Goal: Task Accomplishment & Management: Manage account settings

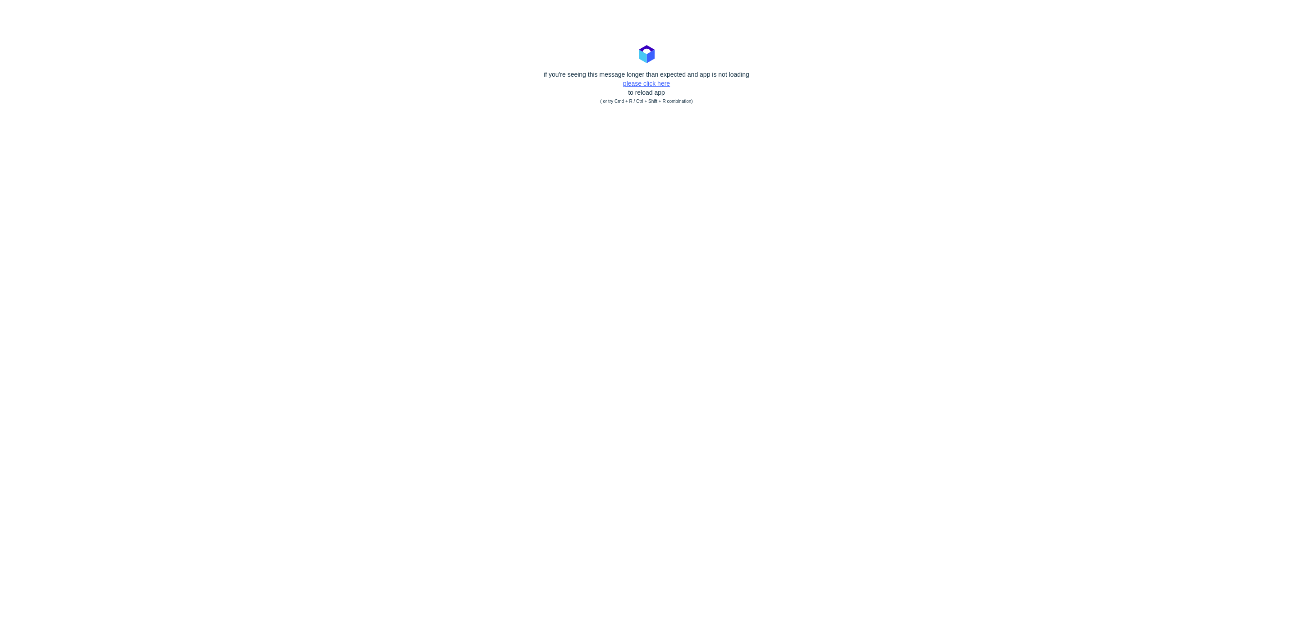
click at [641, 80] on link "please click here" at bounding box center [646, 83] width 47 height 7
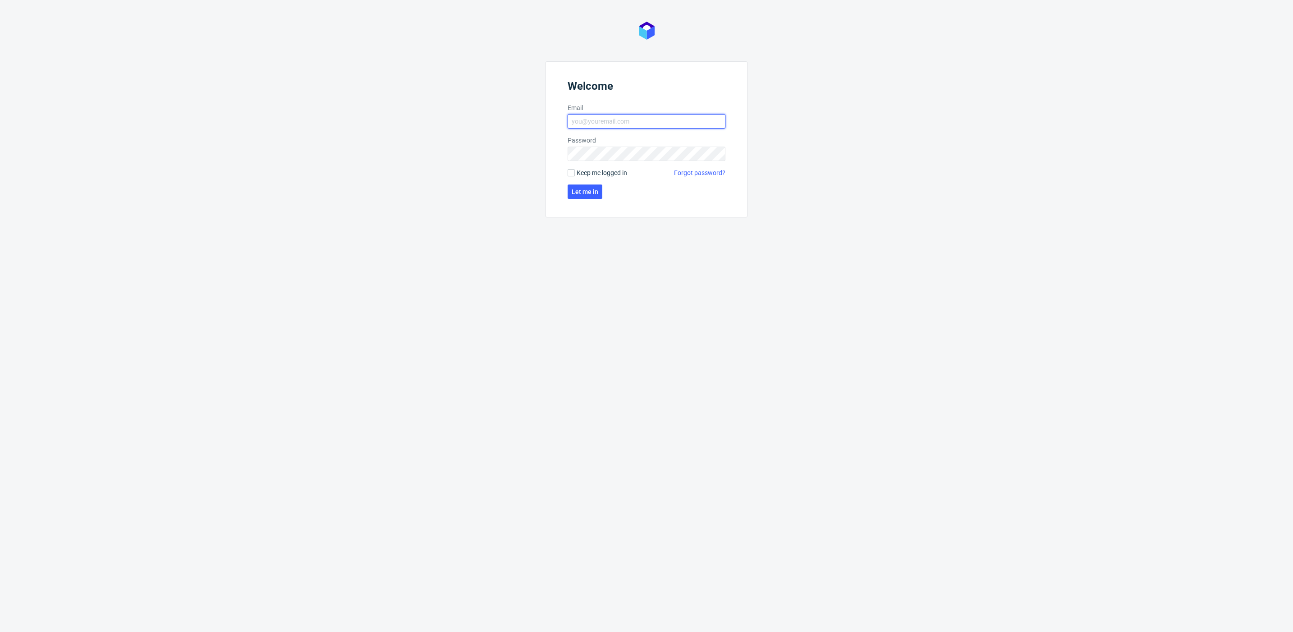
click at [608, 122] on input "Email" at bounding box center [647, 121] width 158 height 14
type input "katarzyna.drabczyk@packhelp.com"
click button "Let me in" at bounding box center [585, 191] width 35 height 14
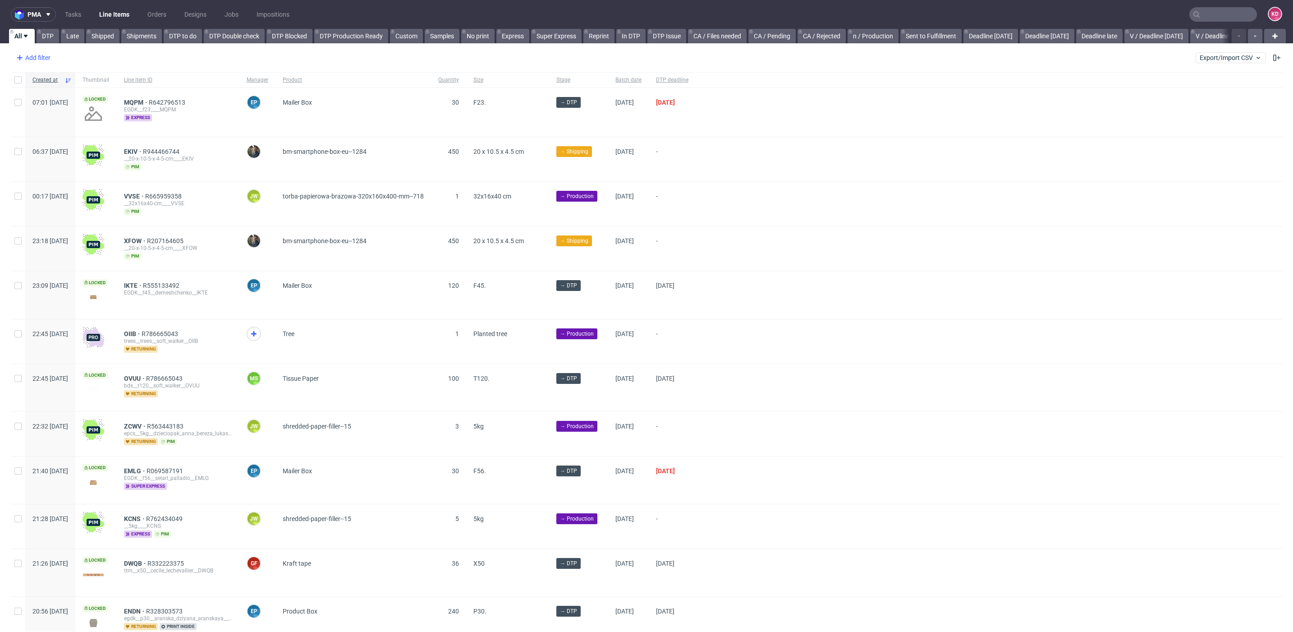
click at [39, 58] on div "Add filter" at bounding box center [33, 58] width 40 height 14
click at [64, 78] on input "text" at bounding box center [70, 77] width 108 height 14
type input "sales"
click at [61, 59] on div "Add filter Hide filters Clear all Export/Import CSV" at bounding box center [646, 58] width 1293 height 22
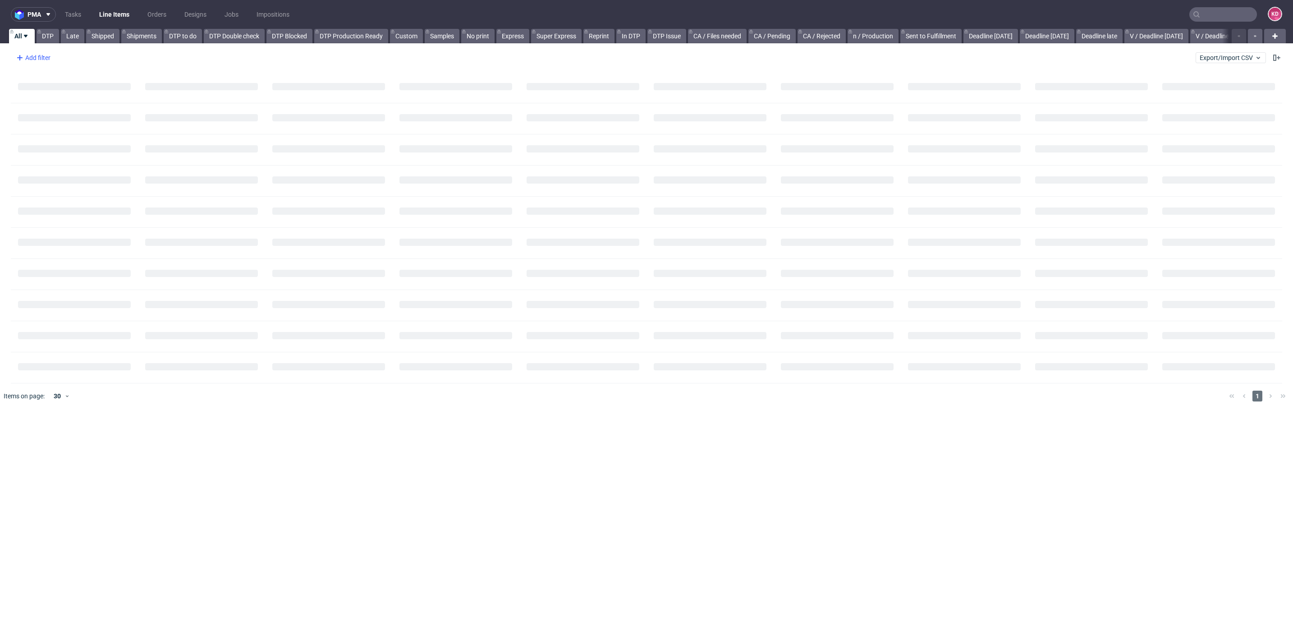
click at [46, 60] on div "Add filter" at bounding box center [33, 58] width 40 height 14
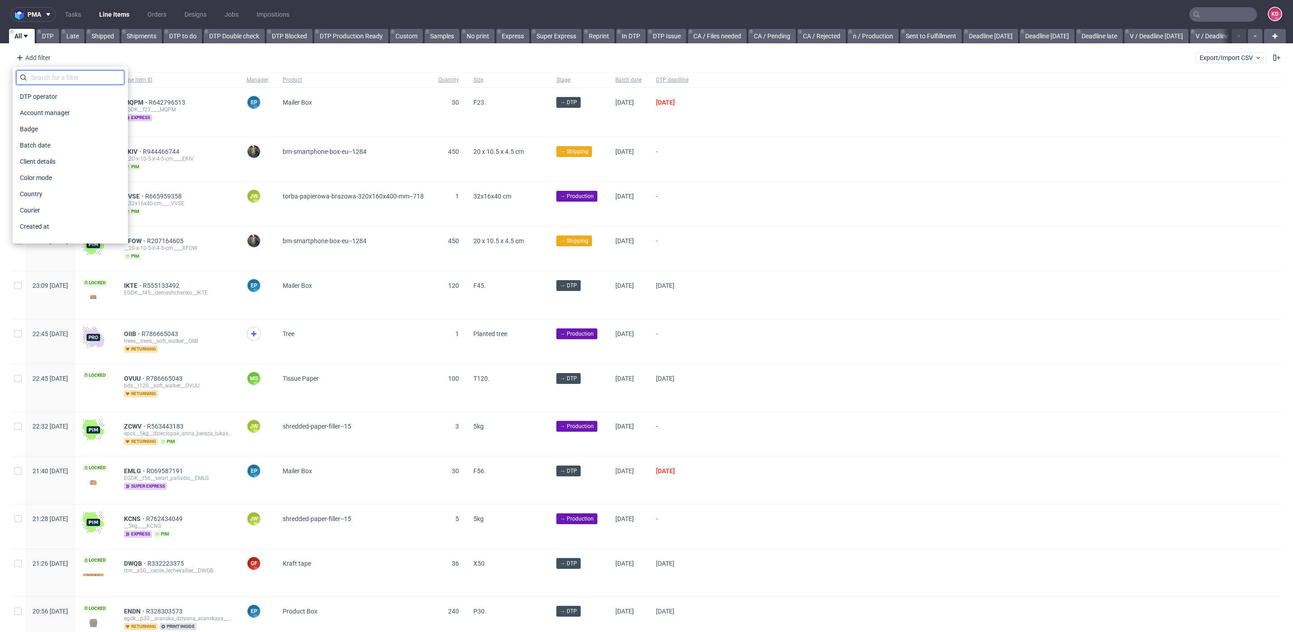
click at [49, 78] on input "text" at bounding box center [70, 77] width 108 height 14
type input "sales"
click at [53, 95] on span "Sales Channel" at bounding box center [40, 96] width 48 height 13
click at [52, 87] on div "Ankorstore BackPack Back Market Chrono24 Deliveroo Empik Packaging Farfetch Foo…" at bounding box center [70, 175] width 115 height 177
click at [51, 98] on input "text" at bounding box center [70, 98] width 108 height 14
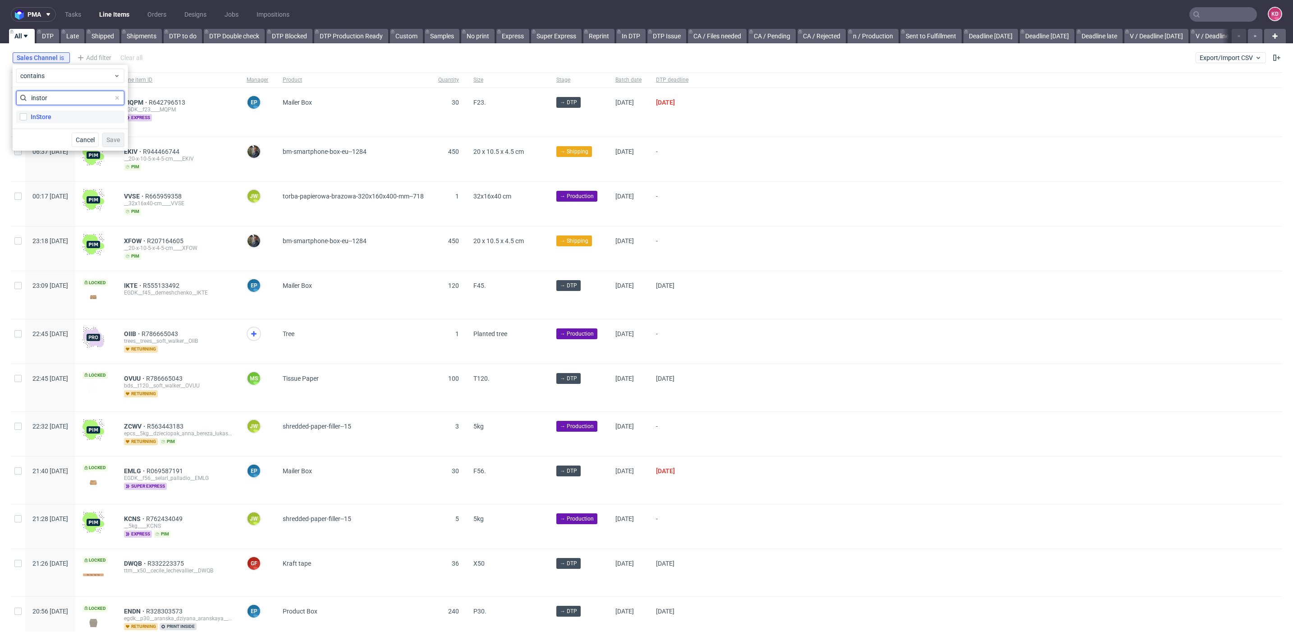
type input "instor"
click at [50, 120] on div "InStore" at bounding box center [41, 116] width 21 height 9
click at [27, 120] on input "InStore" at bounding box center [23, 116] width 7 height 7
checkbox input "true"
click at [112, 139] on span "Save" at bounding box center [113, 140] width 14 height 6
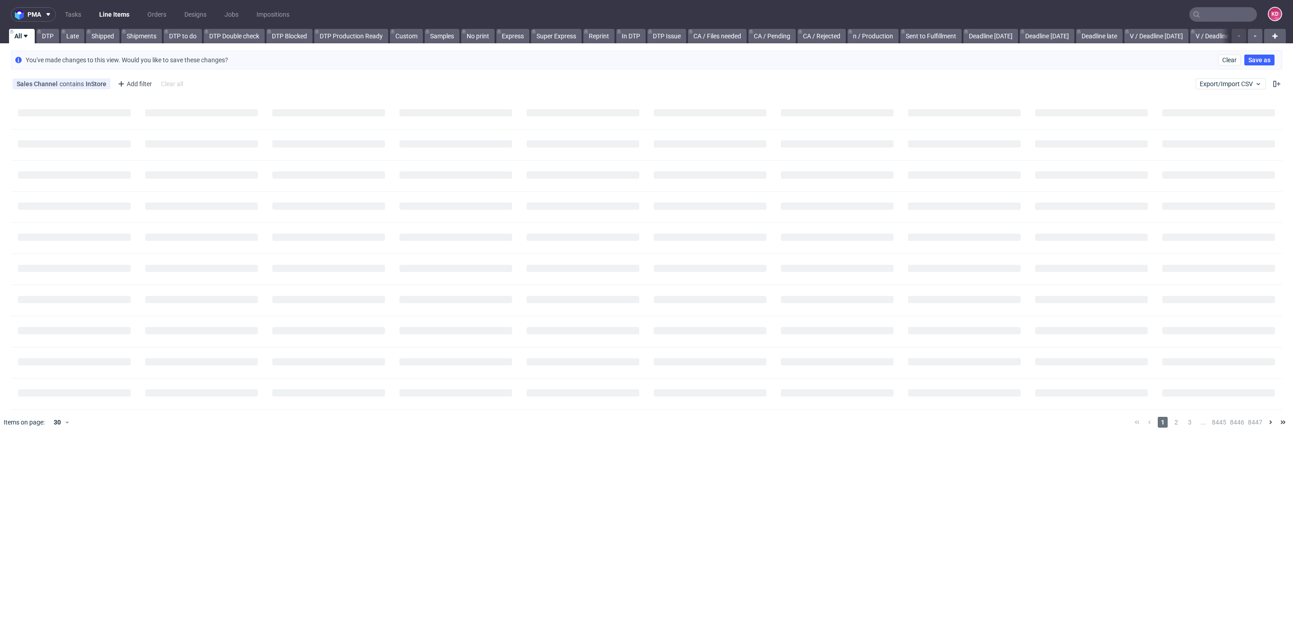
click at [132, 75] on div "Sales Channel contains InStore Add filter Hide filters Clear all Export/Import …" at bounding box center [646, 84] width 1293 height 22
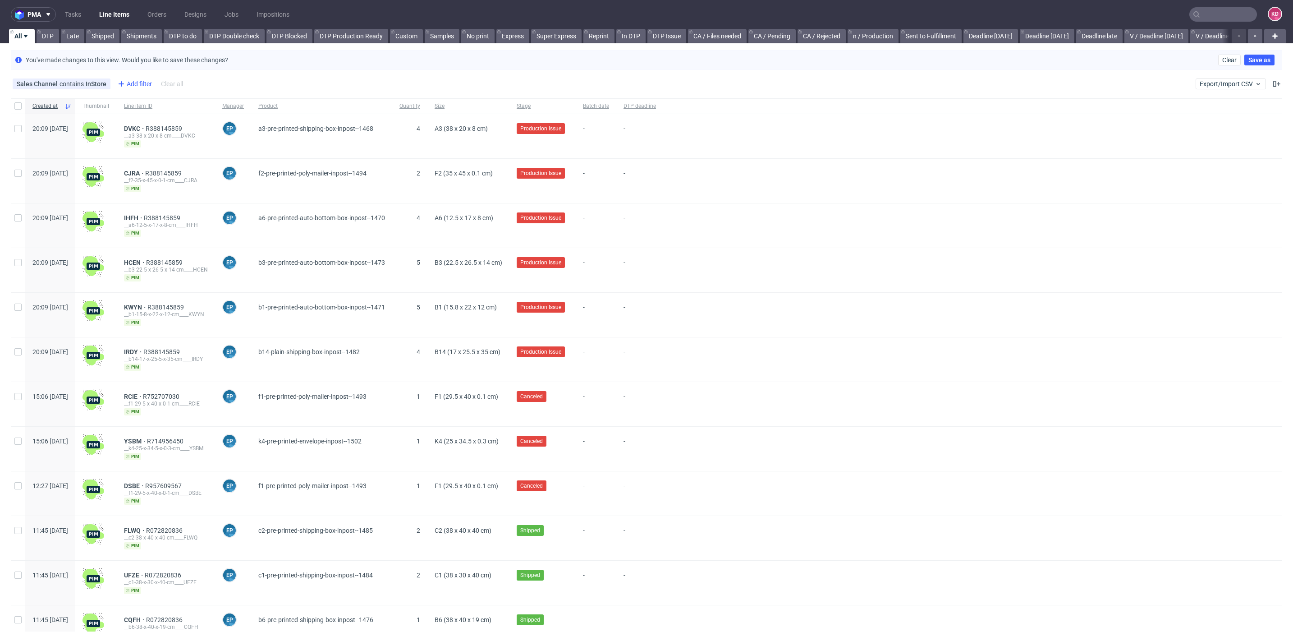
click at [137, 86] on div "Add filter" at bounding box center [134, 84] width 40 height 14
click at [136, 100] on input "text" at bounding box center [170, 103] width 108 height 14
type input "s"
type input "m"
type input "c"
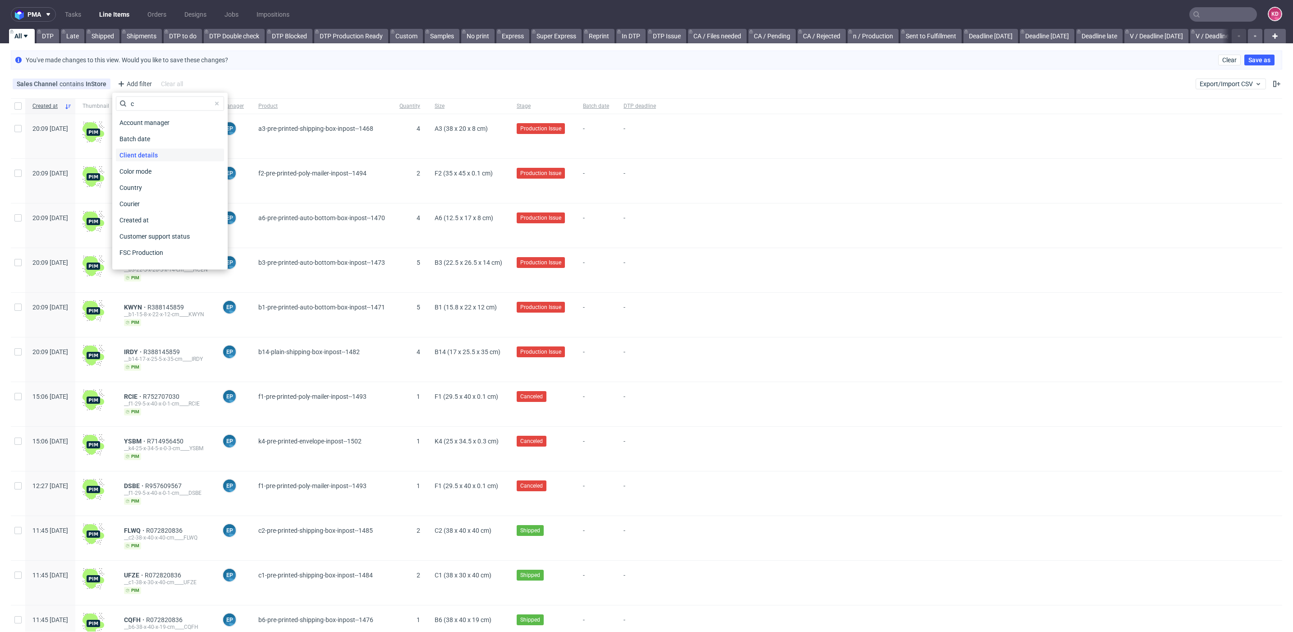
click at [150, 157] on span "Client details" at bounding box center [139, 155] width 46 height 13
click at [148, 127] on input "text" at bounding box center [170, 124] width 108 height 14
type input "tws"
click at [217, 144] on span "Save" at bounding box center [213, 146] width 14 height 6
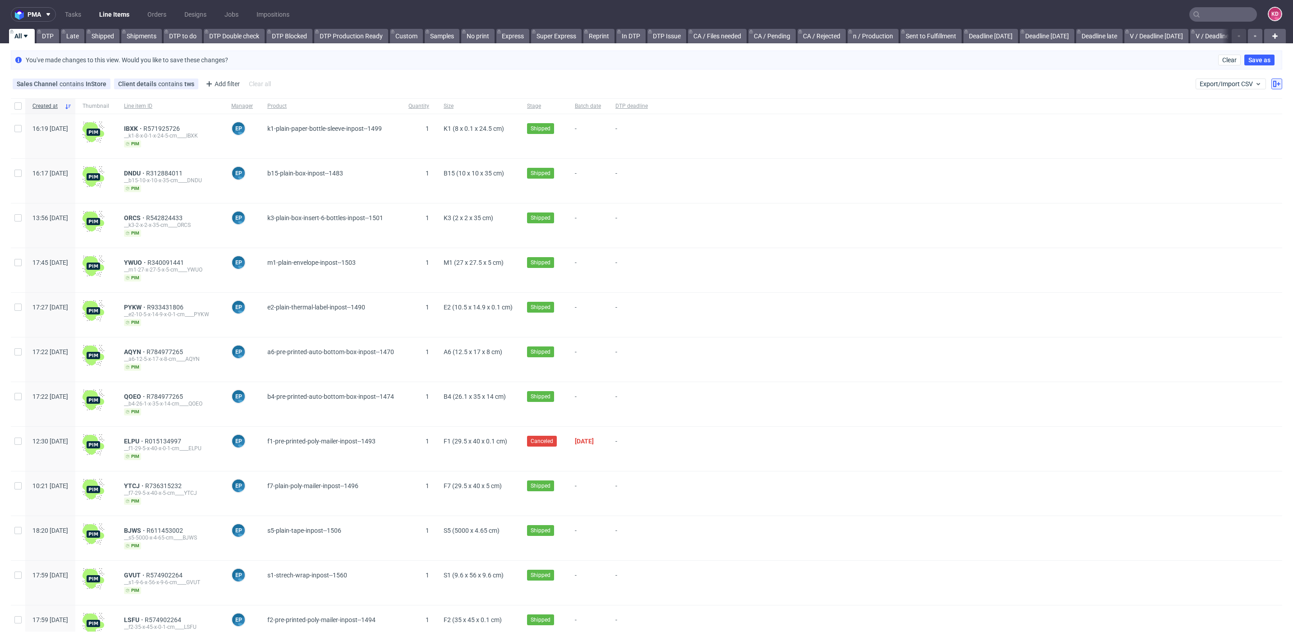
click at [1273, 84] on icon at bounding box center [1276, 83] width 7 height 7
click at [1256, 216] on input "Shipping address" at bounding box center [1258, 214] width 13 height 7
checkbox input "true"
click at [1262, 274] on span "Apply" at bounding box center [1256, 274] width 16 height 6
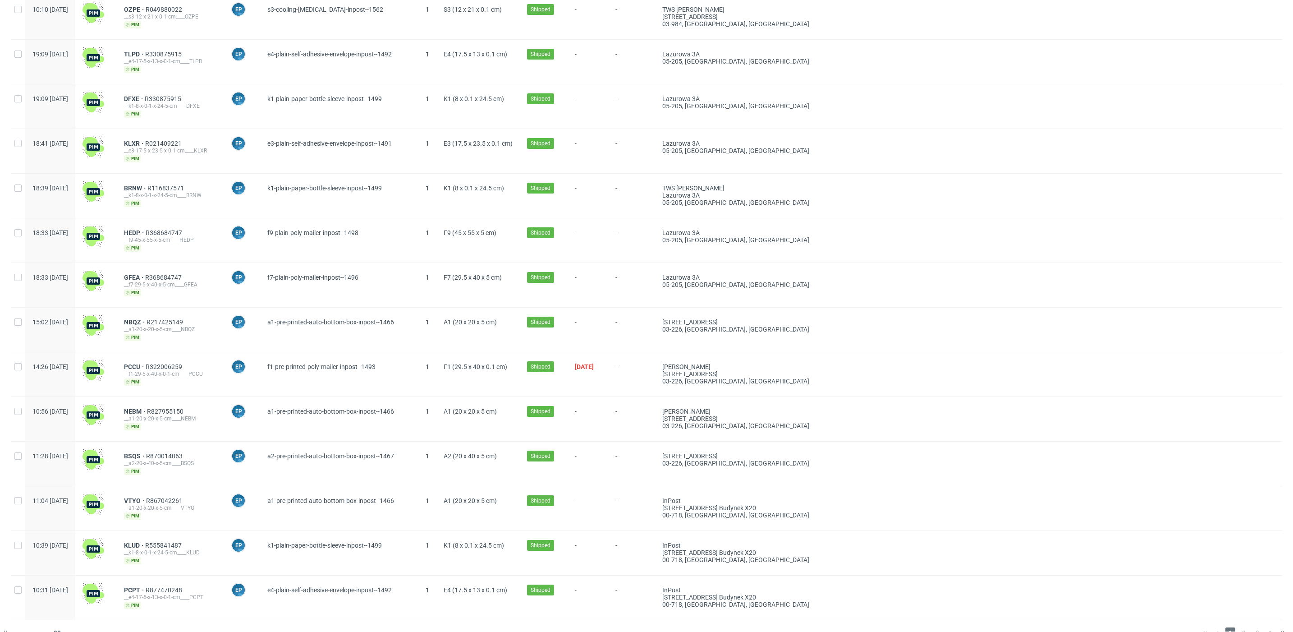
scroll to position [0, 0]
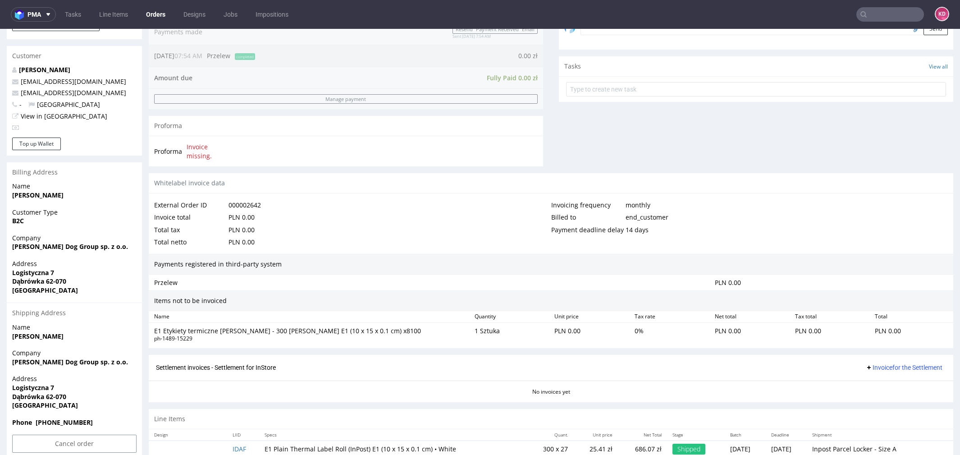
scroll to position [3, 0]
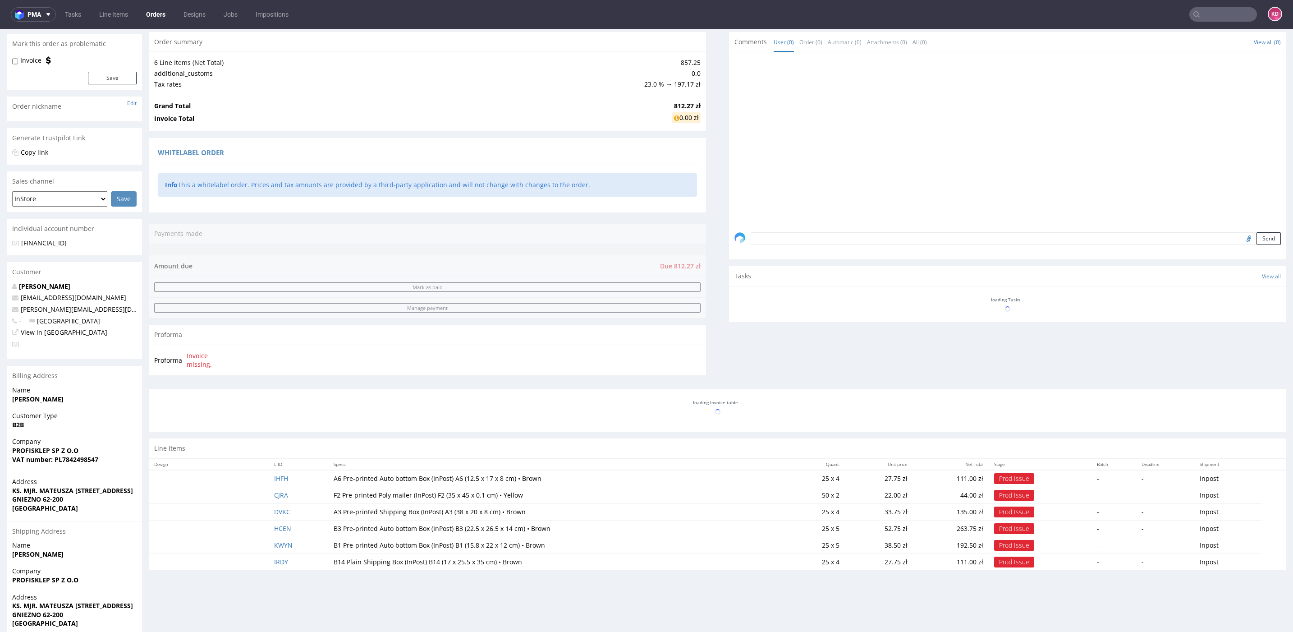
scroll to position [134, 0]
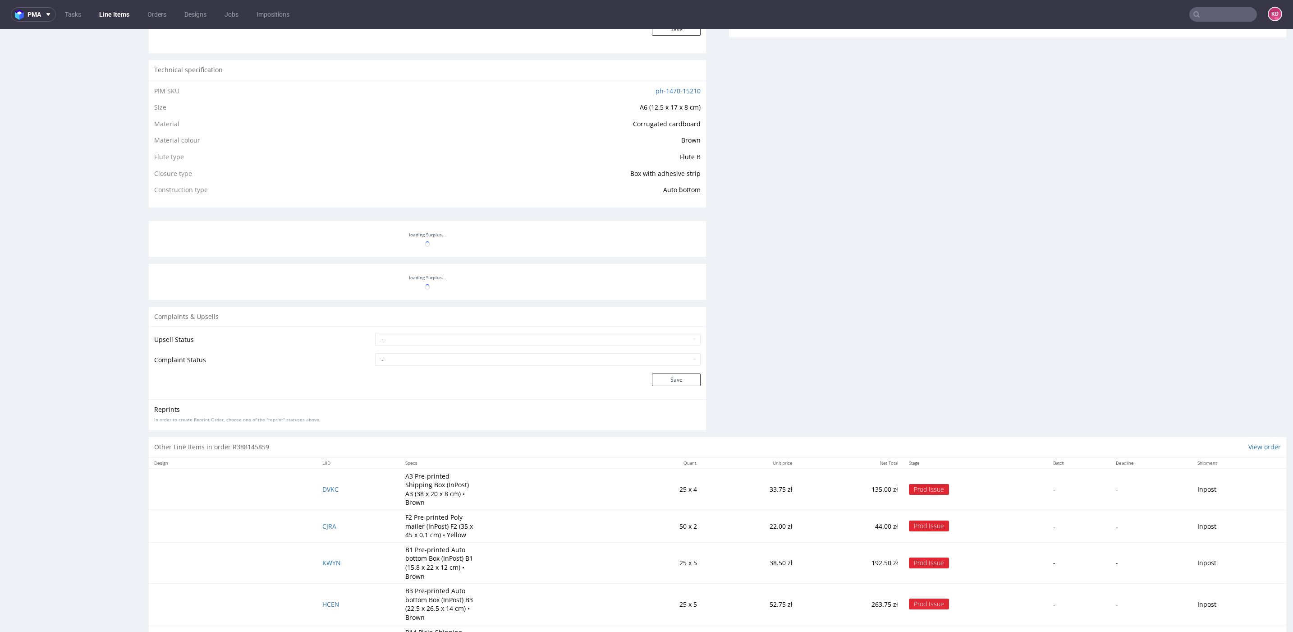
scroll to position [563, 0]
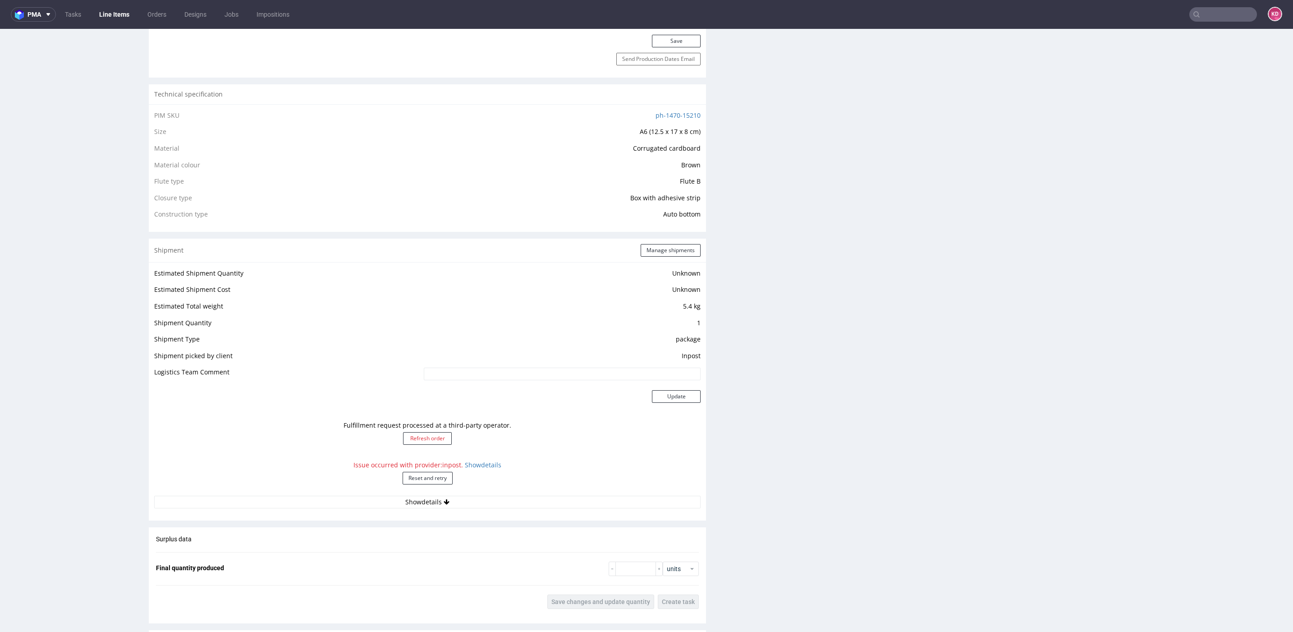
click at [478, 455] on div "Issue occurred with provider: inpost . Show details Reset and retry" at bounding box center [427, 476] width 546 height 40
click at [476, 455] on link "Show details" at bounding box center [483, 464] width 37 height 9
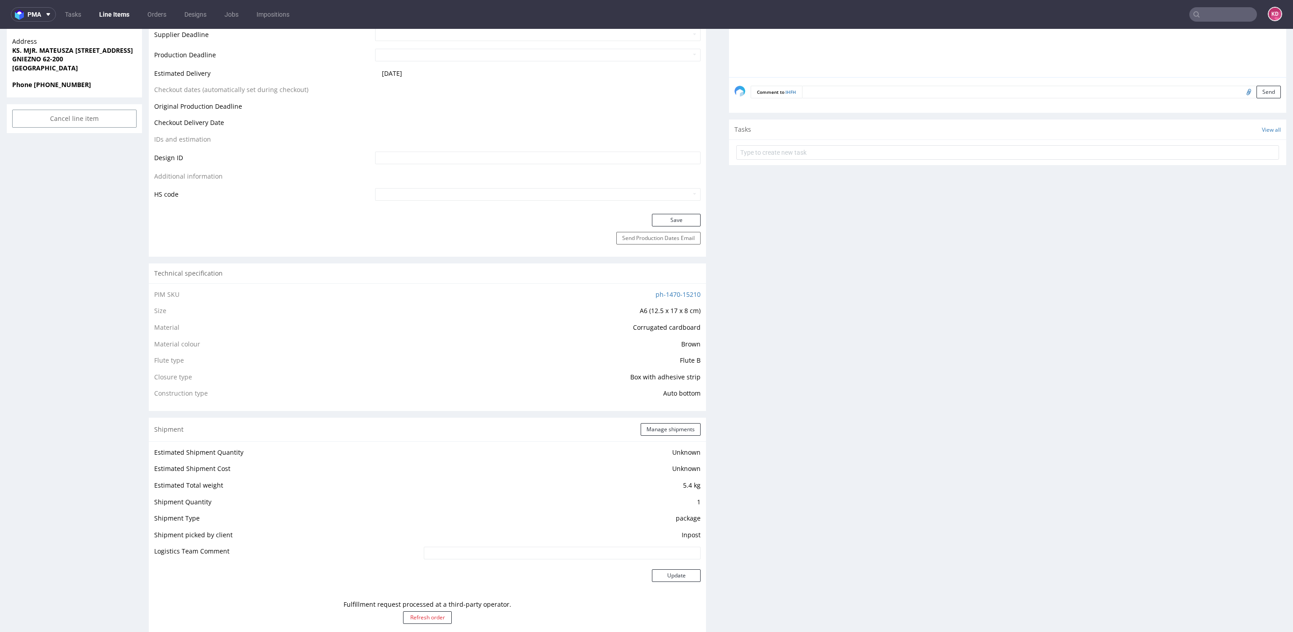
scroll to position [0, 0]
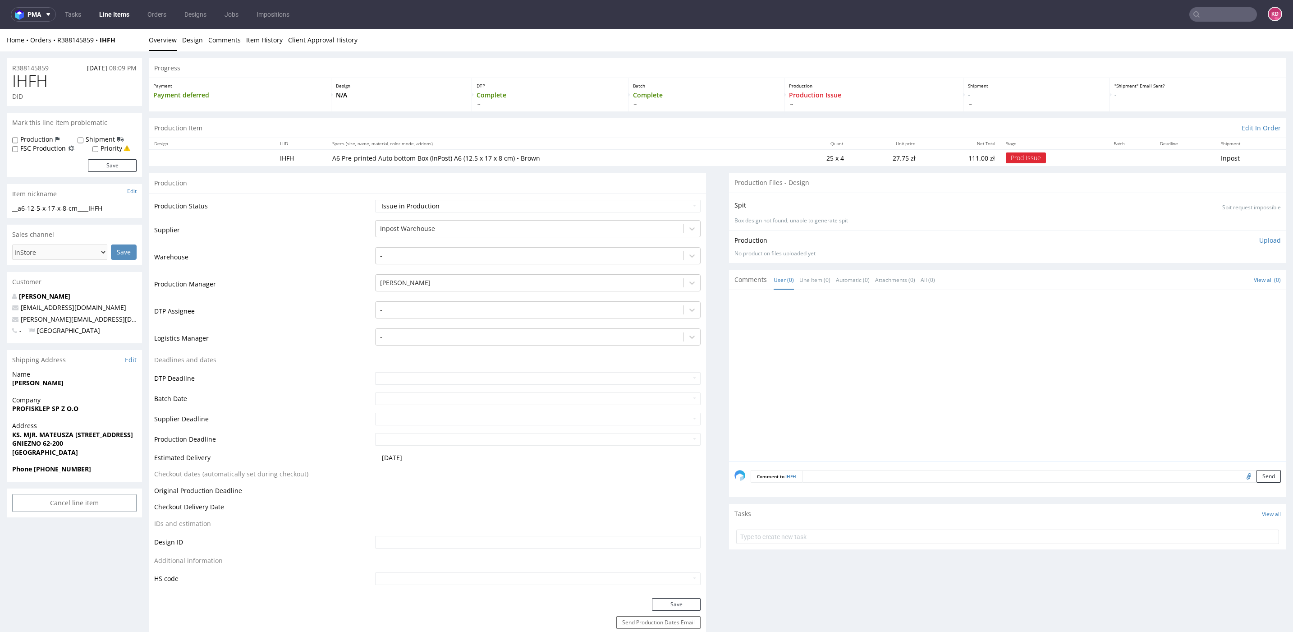
click at [86, 431] on strong "KS. MJR. MATEUSZA ZABŁOCKIEGO 28/2" at bounding box center [72, 434] width 121 height 9
click at [100, 442] on span "GNIEZNO 62-200" at bounding box center [74, 443] width 124 height 9
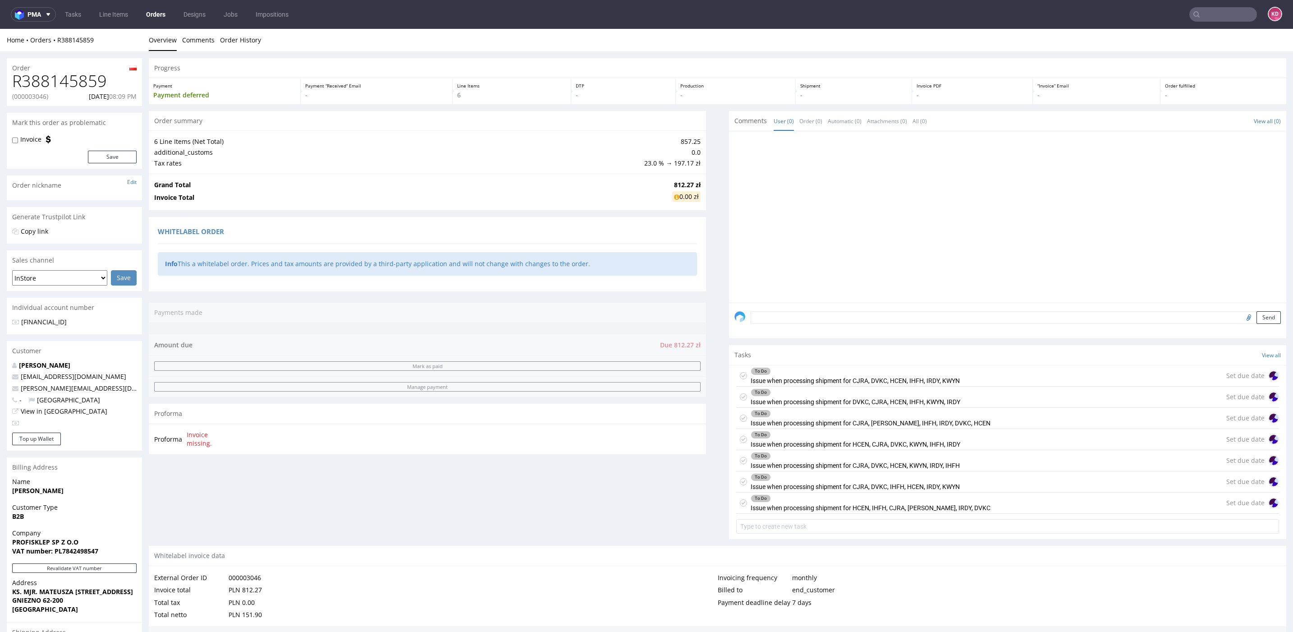
click at [44, 95] on p "(000003046)" at bounding box center [30, 96] width 36 height 9
click at [44, 96] on p "(000003046)" at bounding box center [30, 96] width 36 height 9
copy p "000003046"
click at [79, 83] on h1 "R388145859" at bounding box center [74, 81] width 124 height 18
click at [156, 37] on link "Overview" at bounding box center [163, 40] width 28 height 22
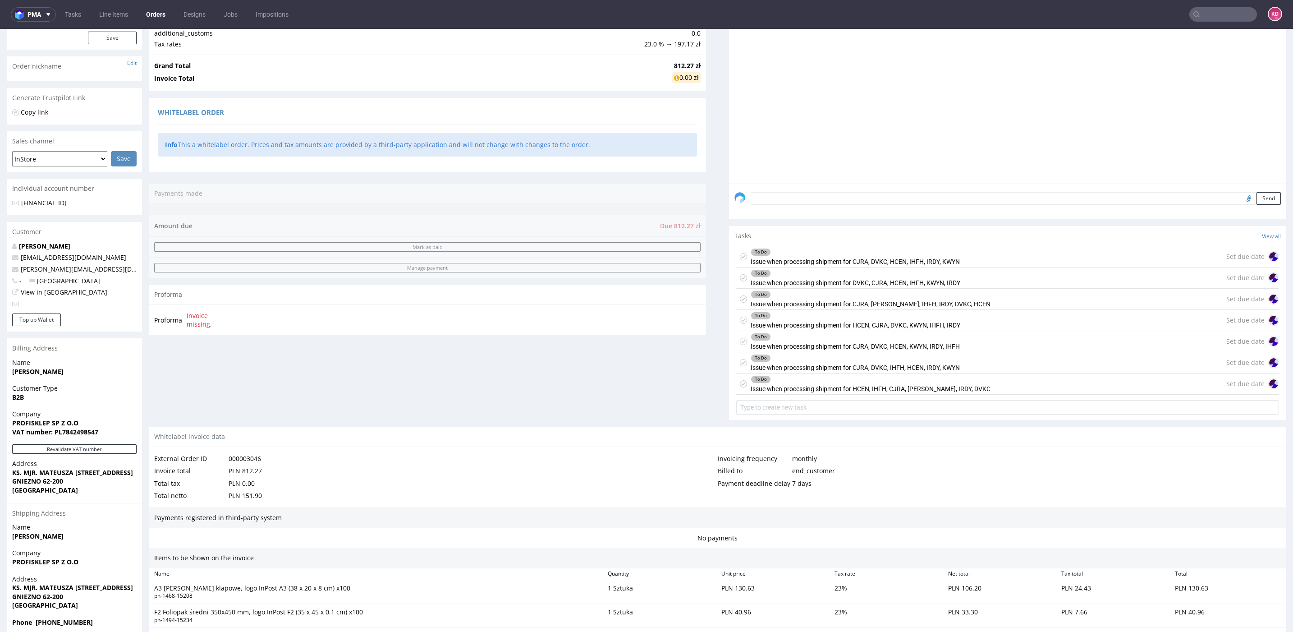
scroll to position [116, 0]
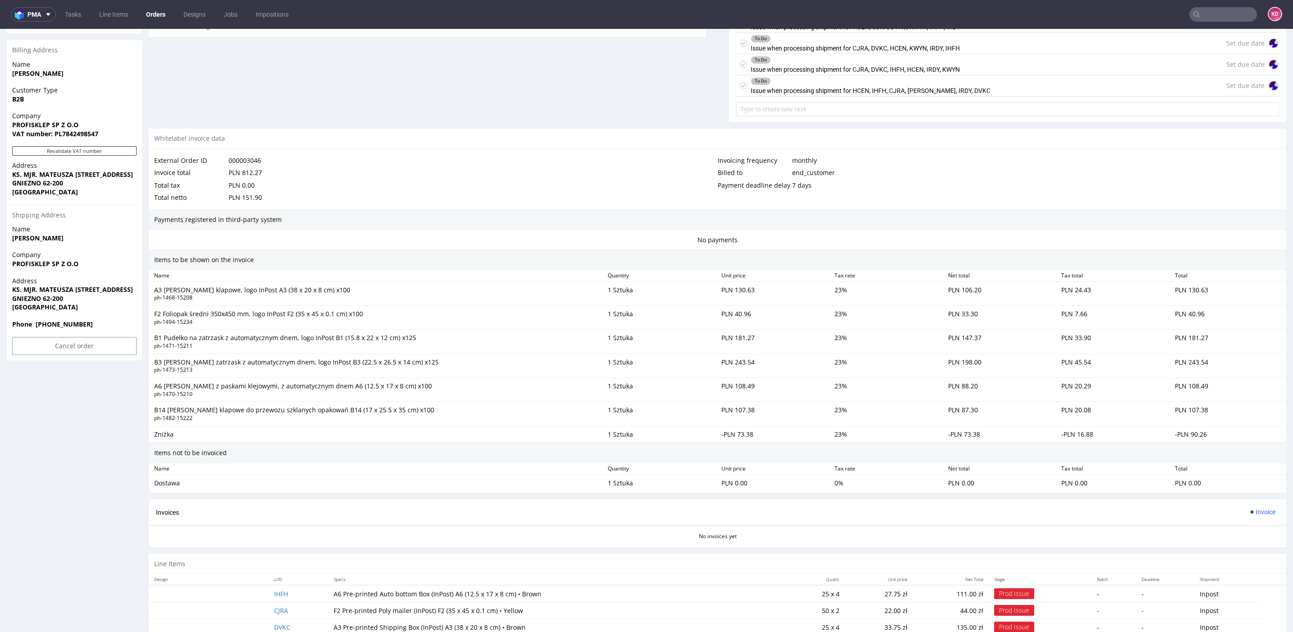
scroll to position [484, 0]
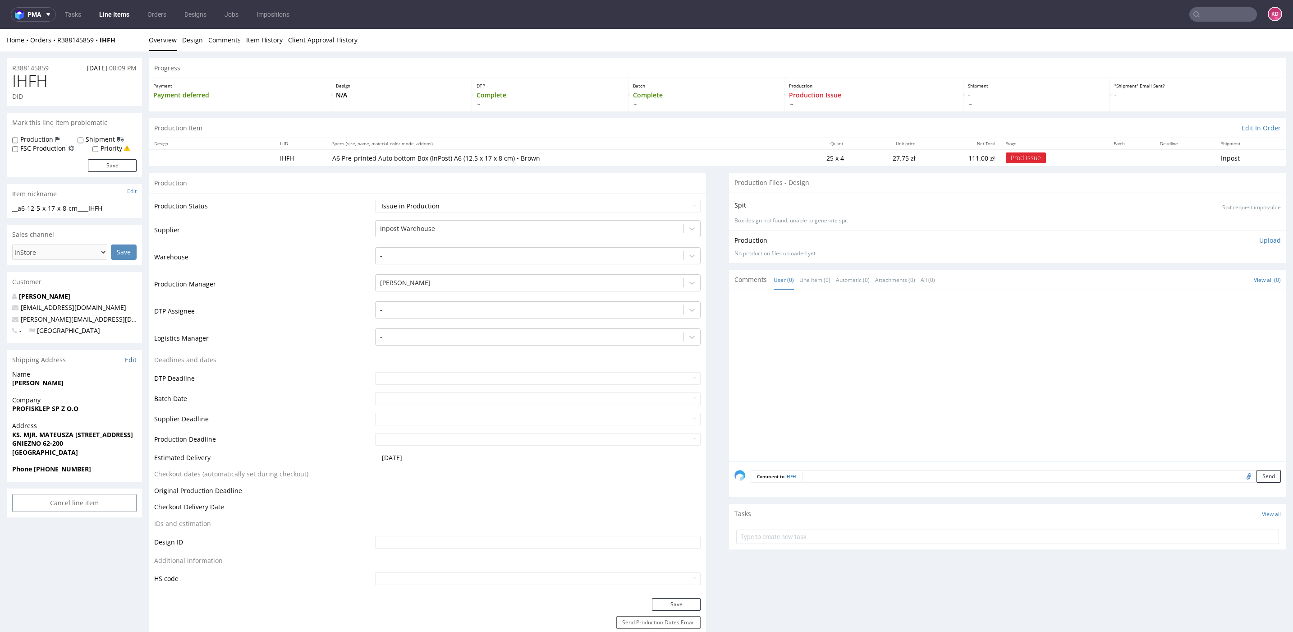
click at [130, 359] on link "Edit" at bounding box center [131, 359] width 12 height 9
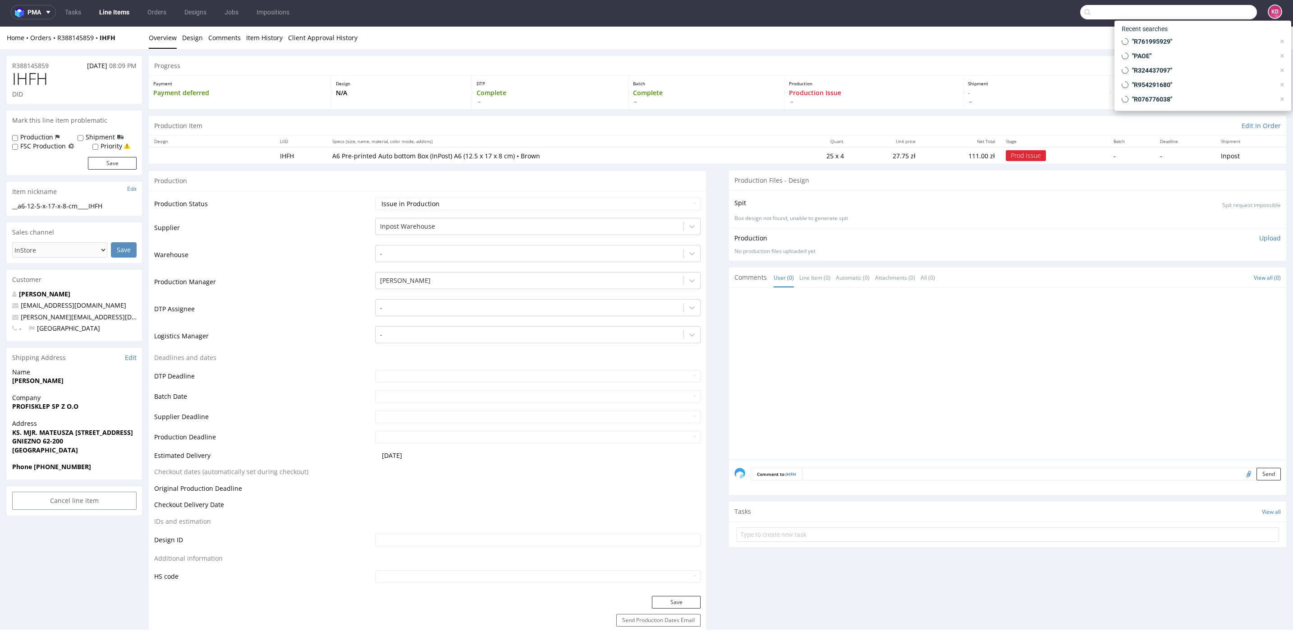
click at [960, 11] on input "text" at bounding box center [1168, 12] width 177 height 14
paste input "R388145859"
type input "R388145859"
click at [960, 111] on div "R388145859 (000003046)" at bounding box center [1208, 110] width 73 height 9
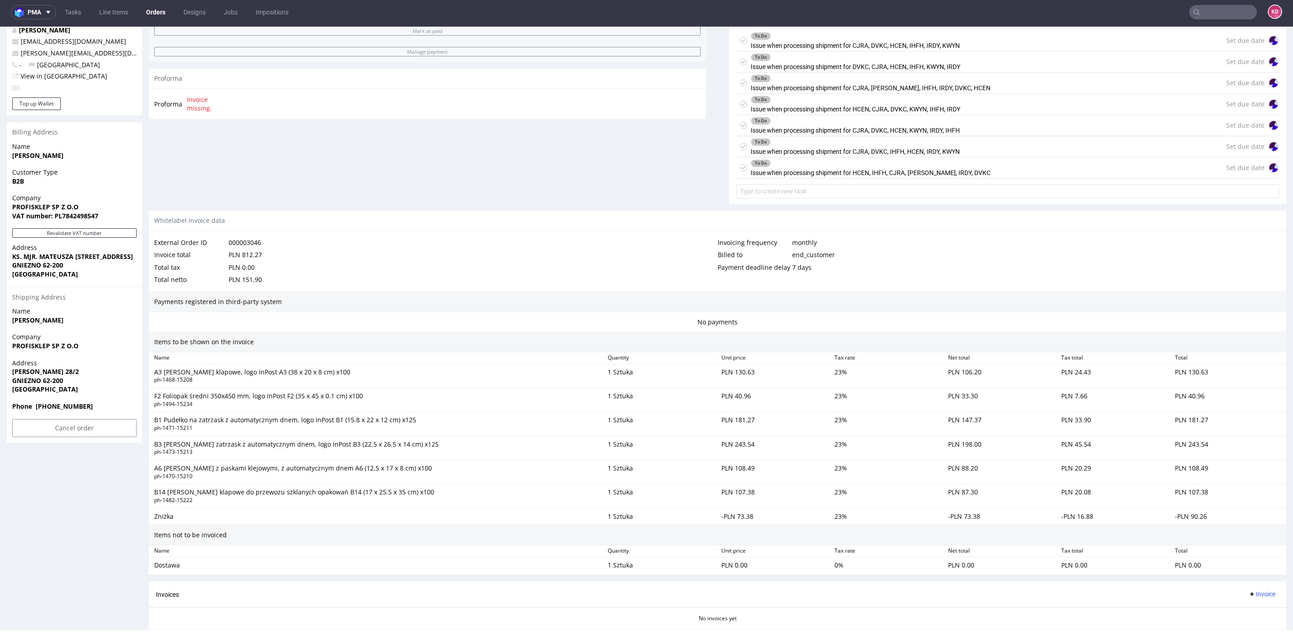
scroll to position [484, 0]
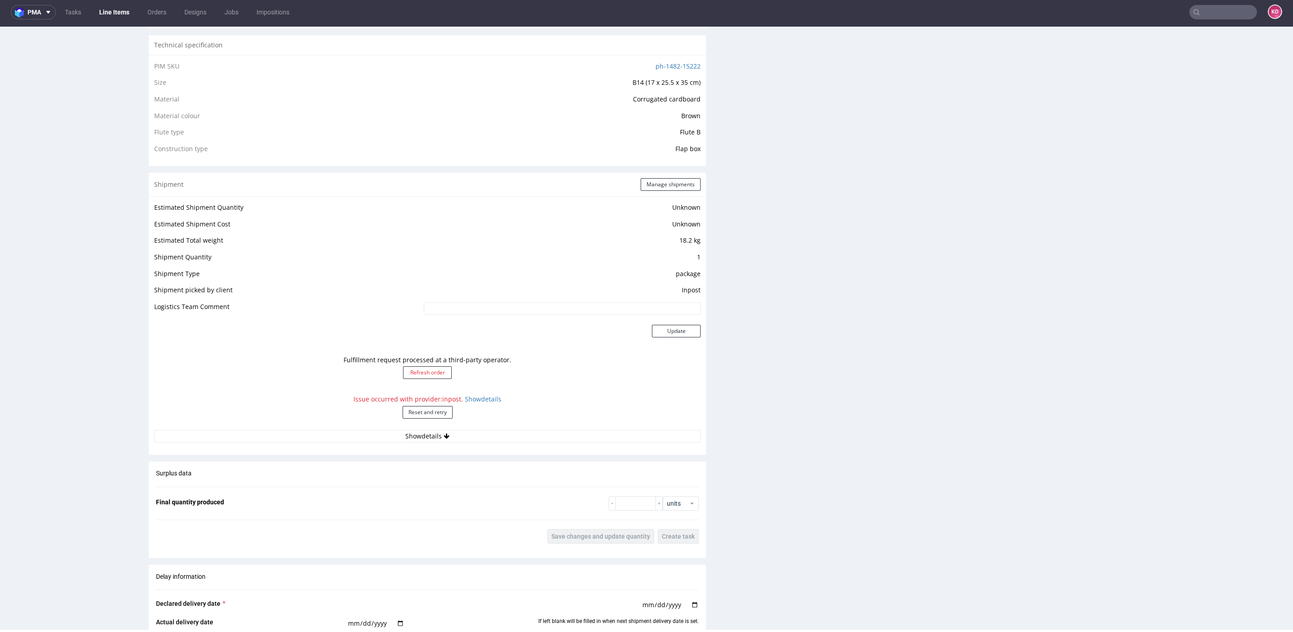
scroll to position [624, 0]
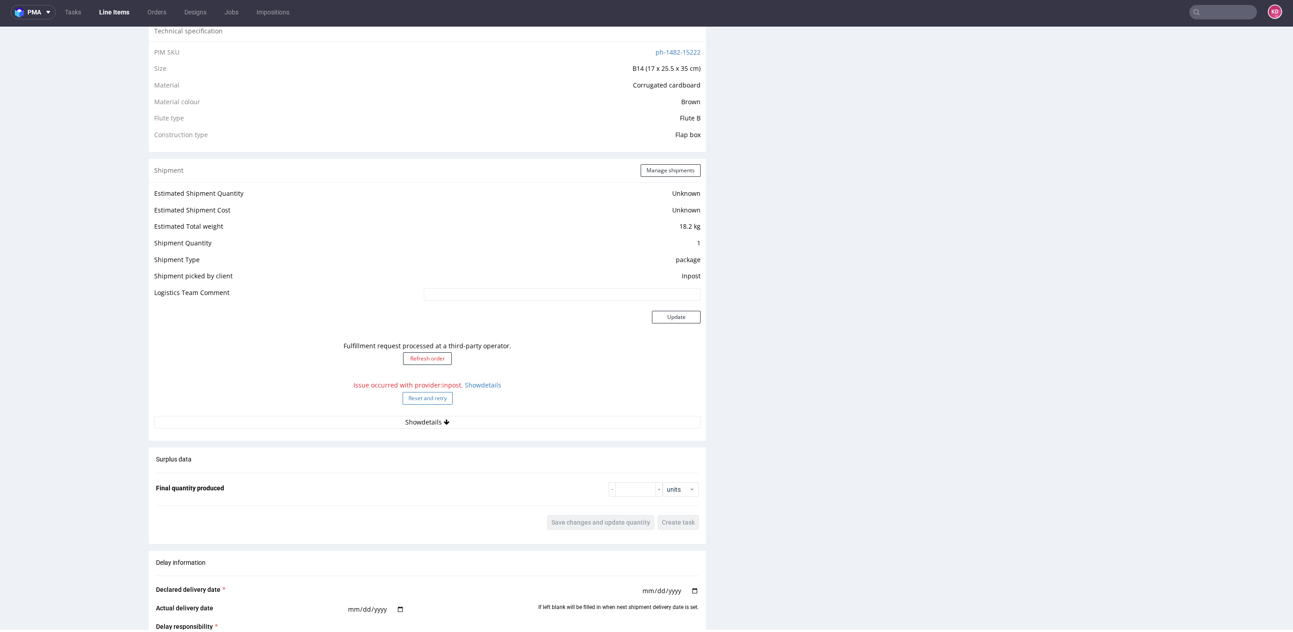
click at [440, 399] on button "Reset and retry" at bounding box center [428, 398] width 50 height 13
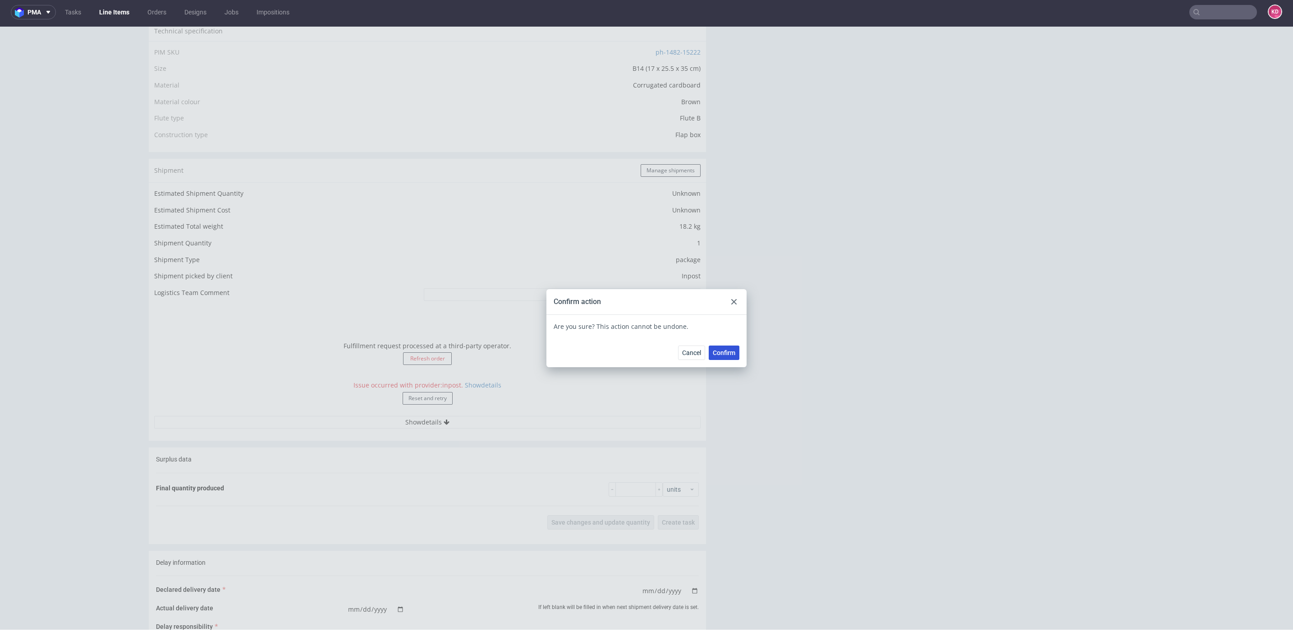
click at [720, 353] on span "Confirm" at bounding box center [724, 352] width 23 height 6
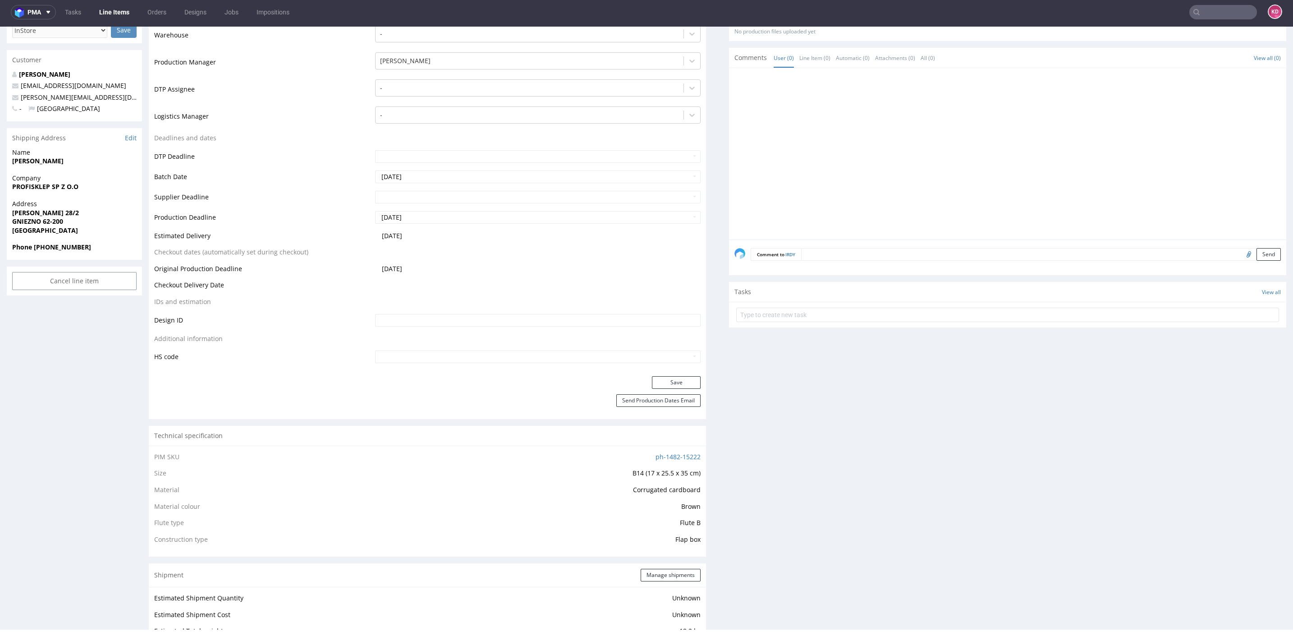
scroll to position [0, 0]
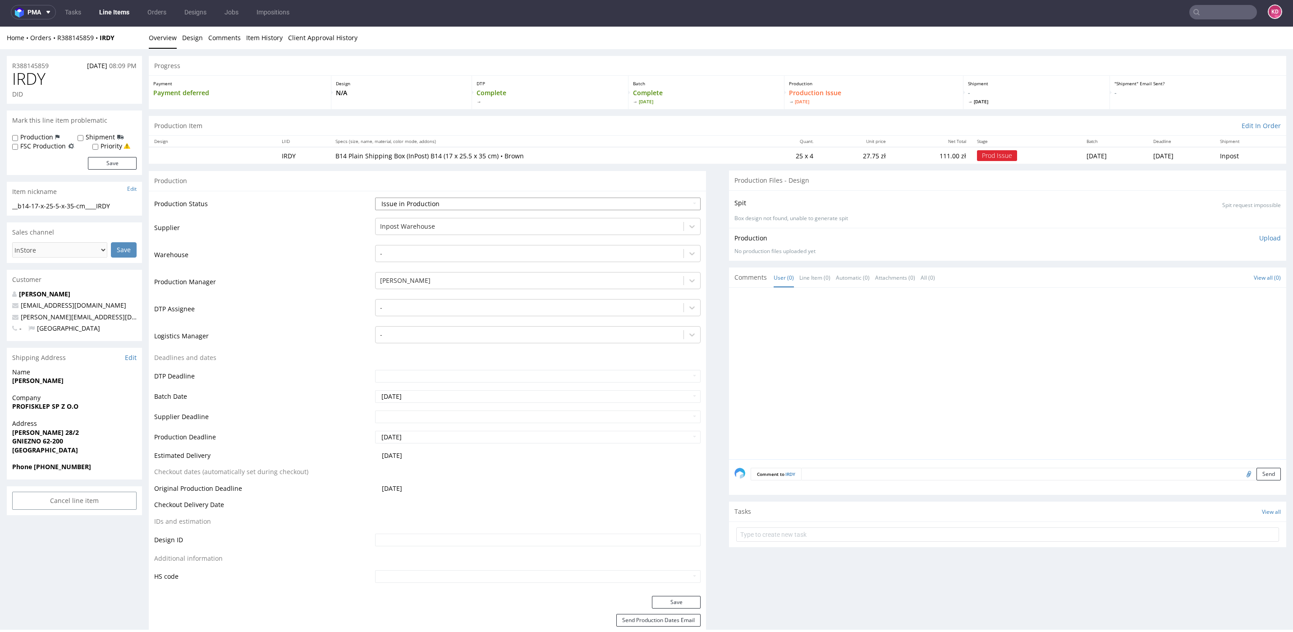
click at [446, 202] on select "Waiting for Artwork Waiting for Diecut Waiting for Mockup Waiting for DTP Waiti…" at bounding box center [538, 203] width 326 height 13
select select "sent_to_warehouse_fulfillment"
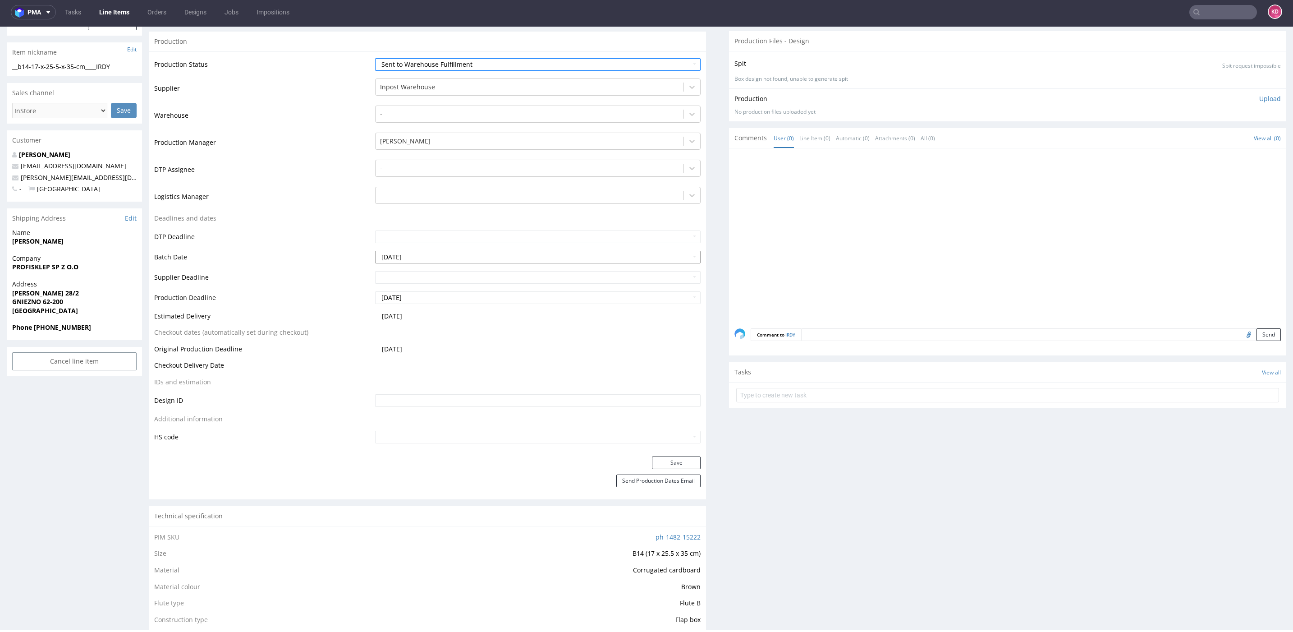
scroll to position [177, 0]
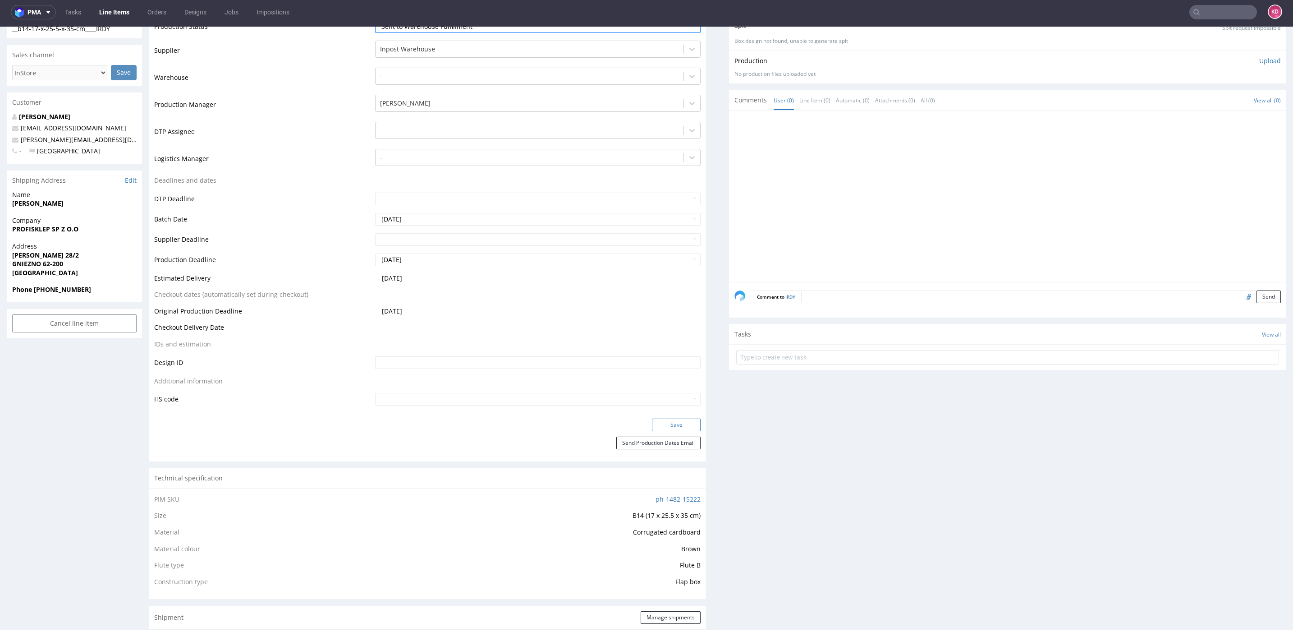
click at [678, 425] on button "Save" at bounding box center [676, 424] width 49 height 13
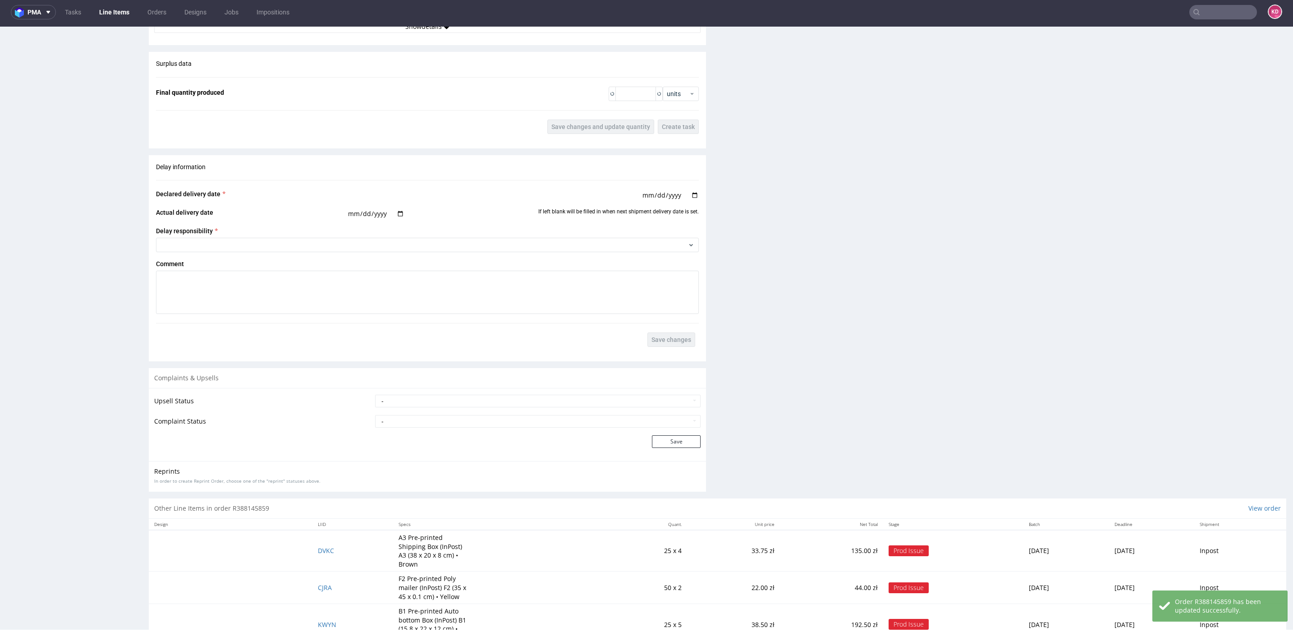
scroll to position [1112, 0]
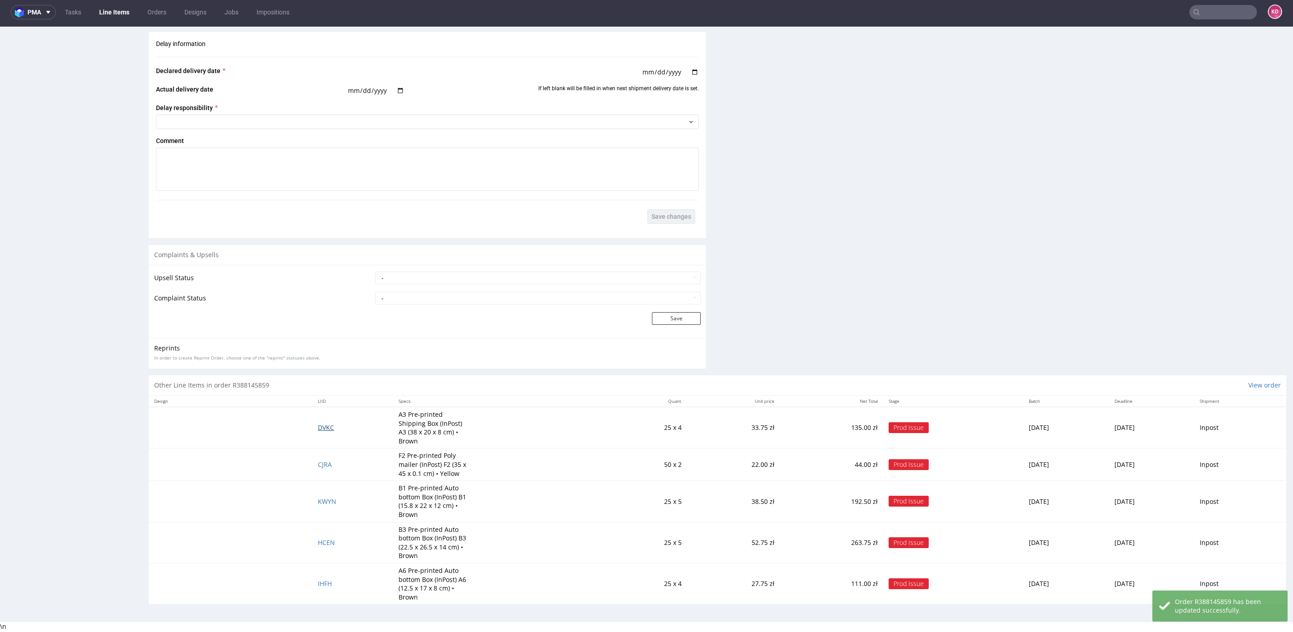
click at [318, 428] on span "DVKC" at bounding box center [326, 427] width 16 height 9
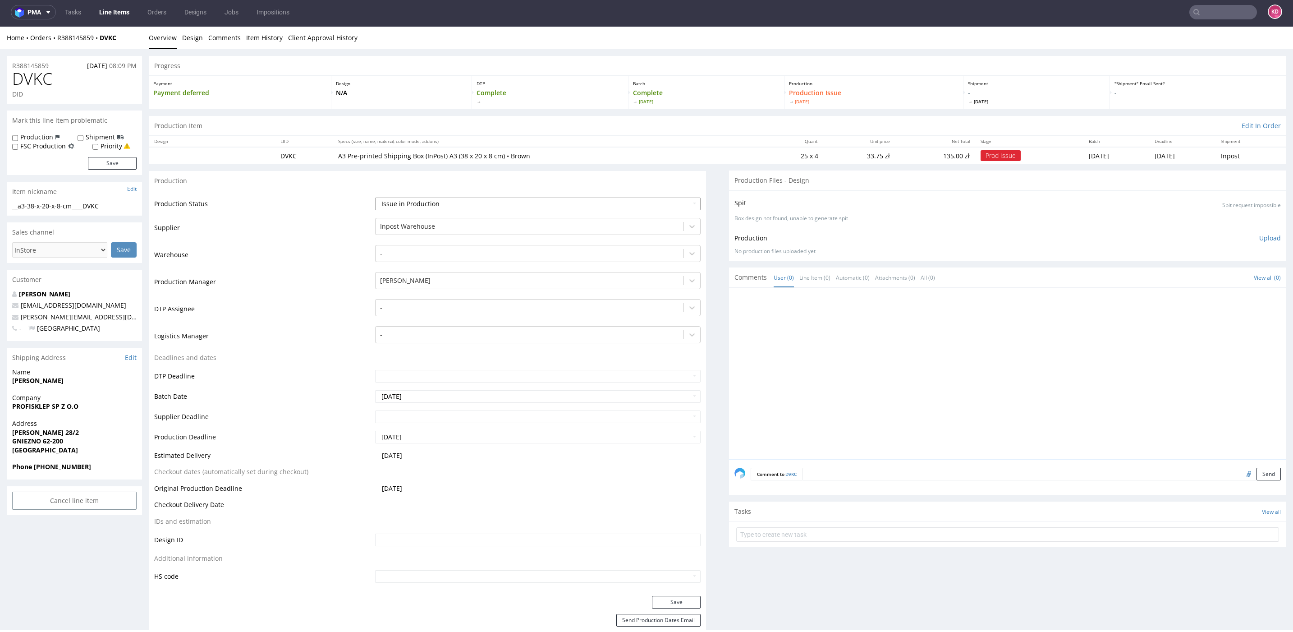
click at [496, 199] on select "Waiting for Artwork Waiting for Diecut Waiting for Mockup Waiting for DTP Waiti…" at bounding box center [538, 203] width 326 height 13
select select "sent_to_warehouse_fulfillment"
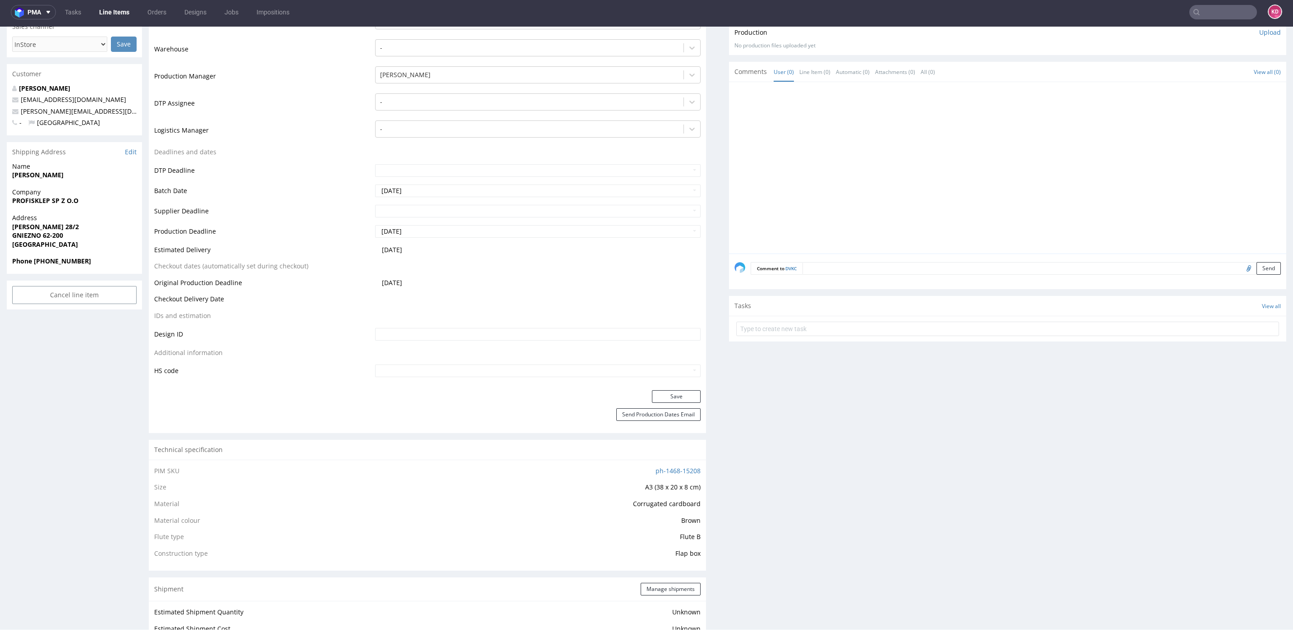
scroll to position [248, 0]
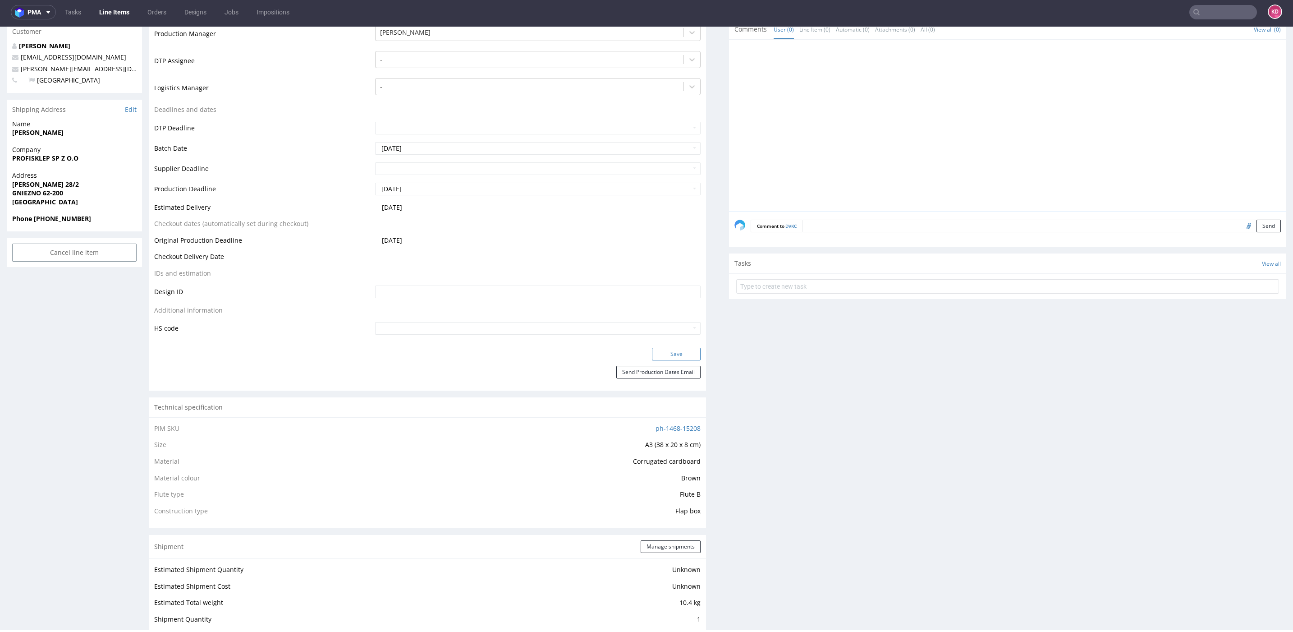
click at [680, 353] on button "Save" at bounding box center [676, 354] width 49 height 13
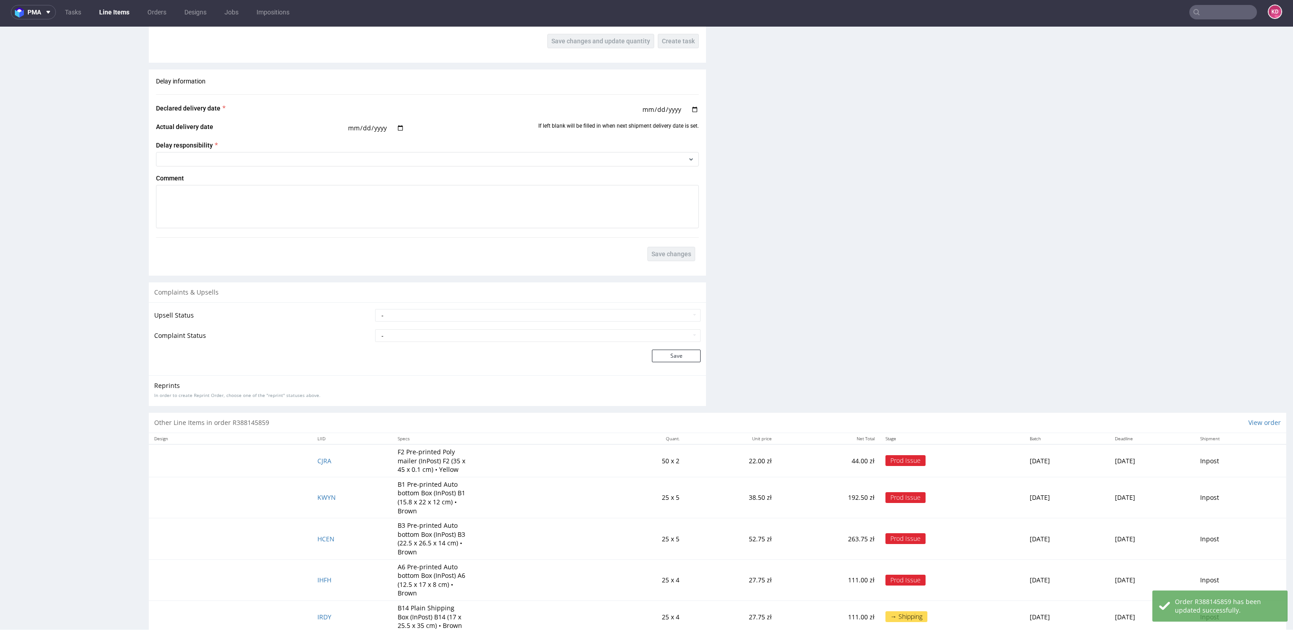
scroll to position [1103, 0]
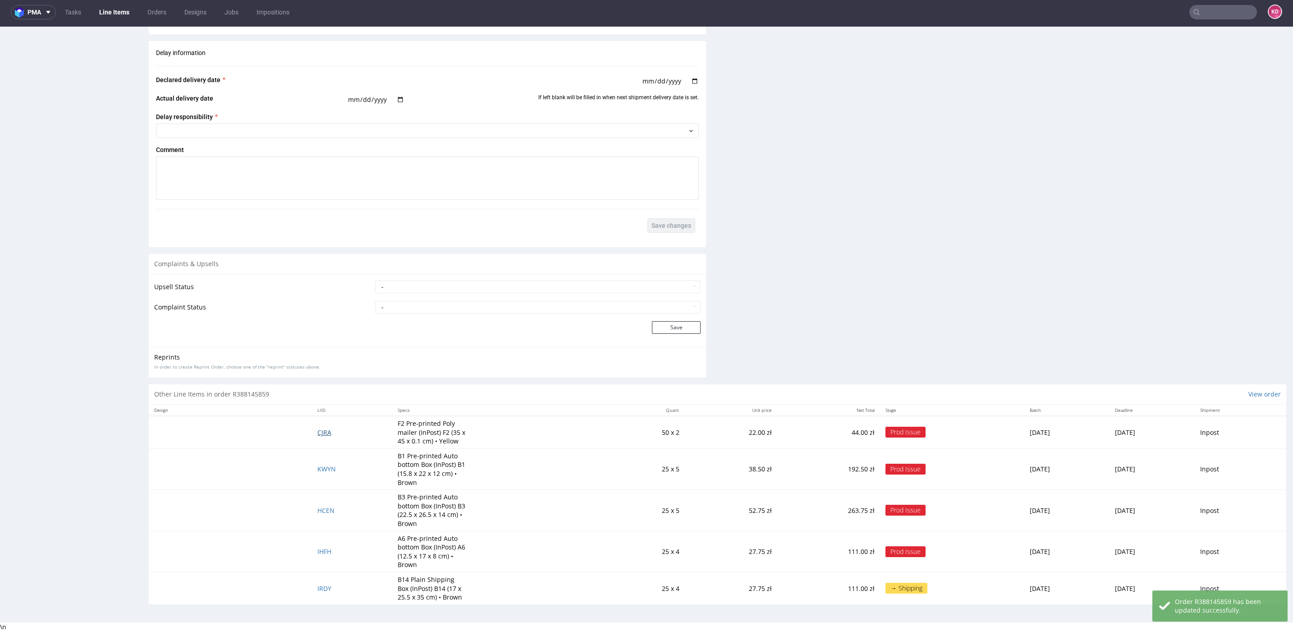
click at [317, 430] on span "CJRA" at bounding box center [324, 432] width 14 height 9
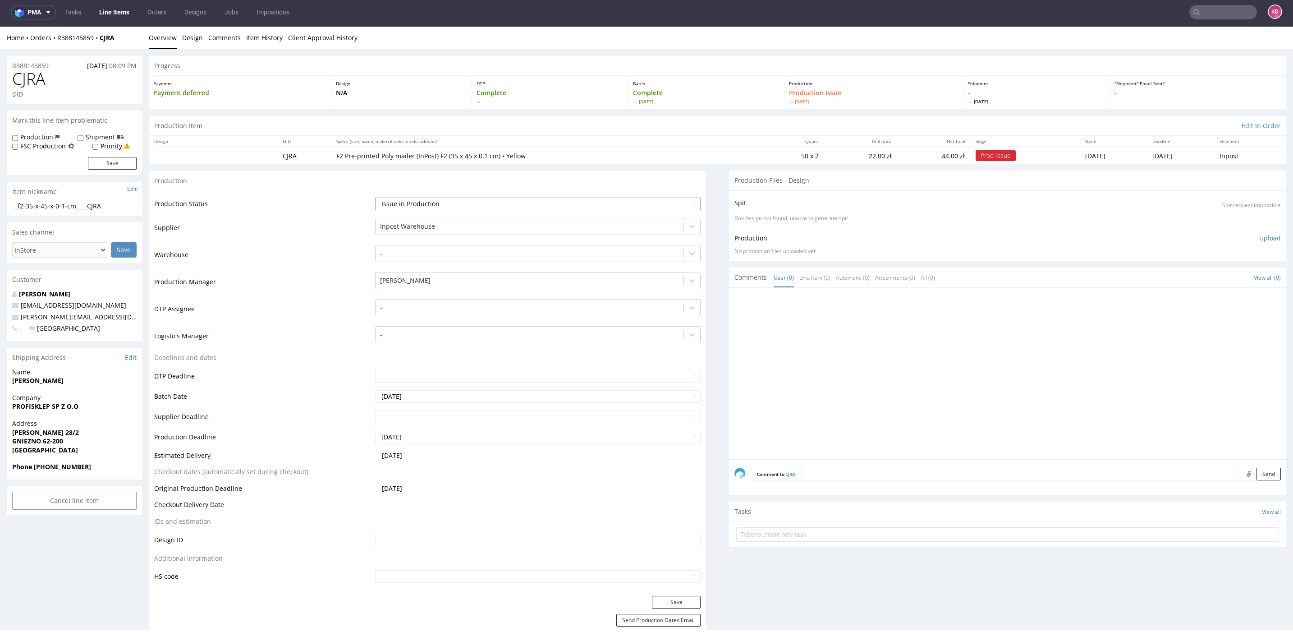
click at [470, 202] on select "Waiting for Artwork Waiting for Diecut Waiting for Mockup Waiting for DTP Waiti…" at bounding box center [538, 203] width 326 height 13
select select "sent_to_warehouse_fulfillment"
click at [679, 455] on button "Save" at bounding box center [676, 602] width 49 height 13
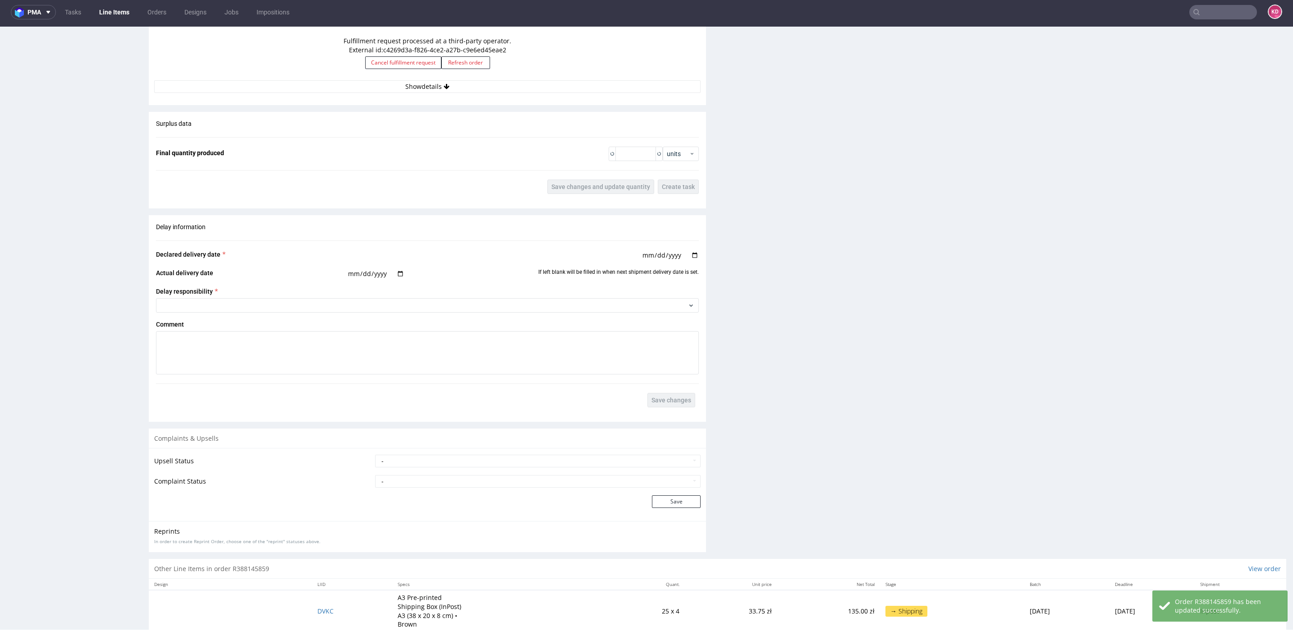
scroll to position [1096, 0]
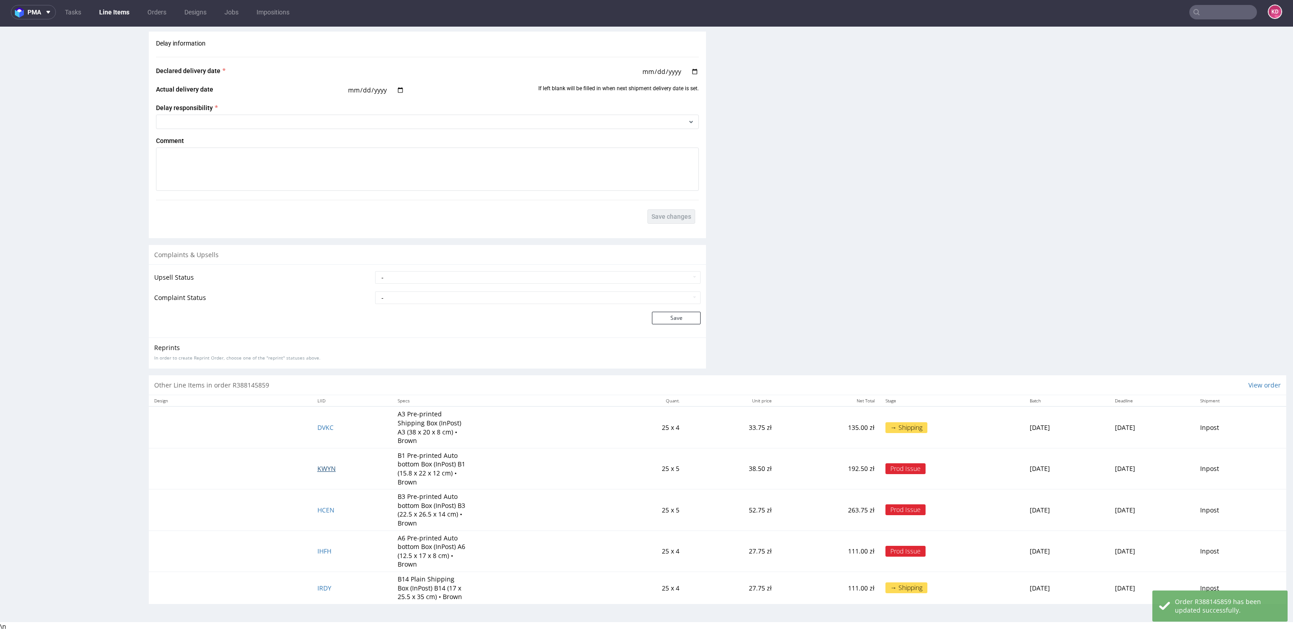
click at [317, 455] on span "KWYN" at bounding box center [326, 468] width 18 height 9
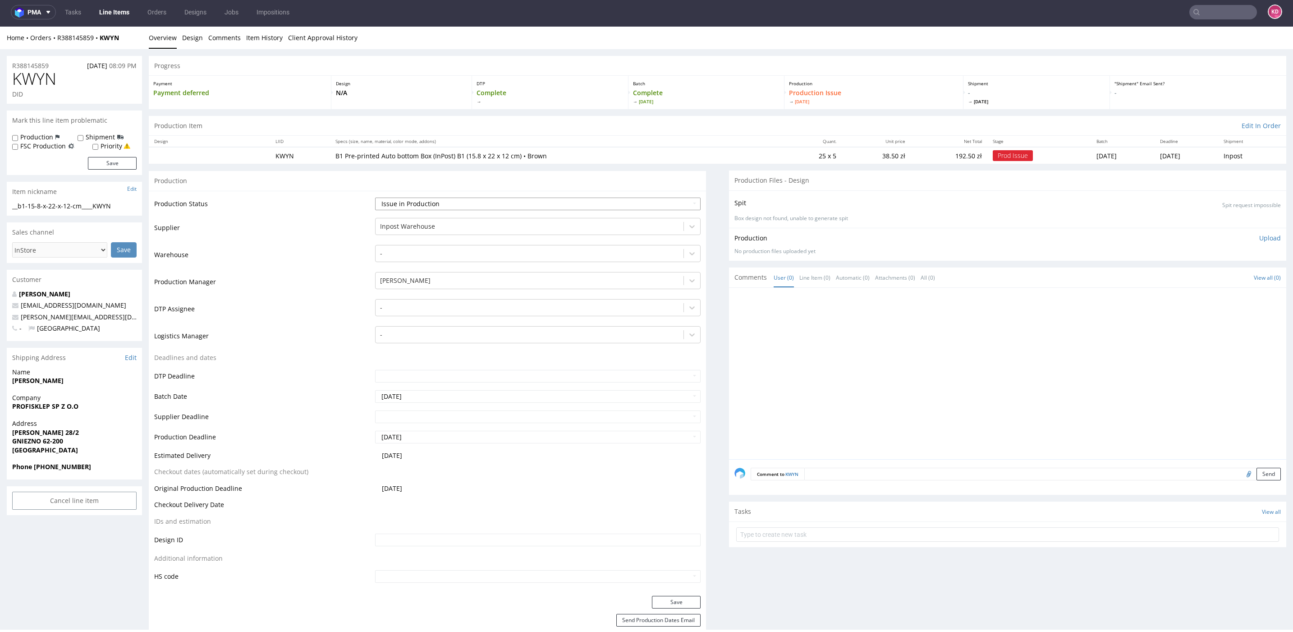
click at [448, 199] on select "Waiting for Artwork Waiting for Diecut Waiting for Mockup Waiting for DTP Waiti…" at bounding box center [538, 203] width 326 height 13
click at [683, 455] on button "Save" at bounding box center [676, 602] width 49 height 13
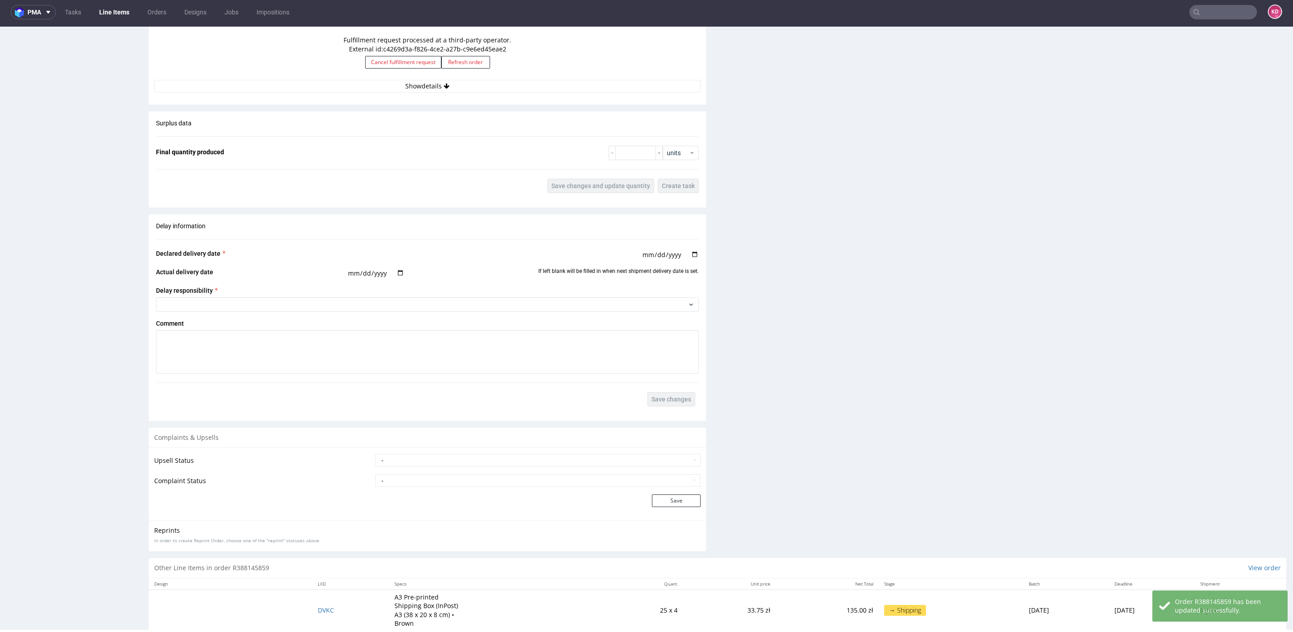
scroll to position [1120, 0]
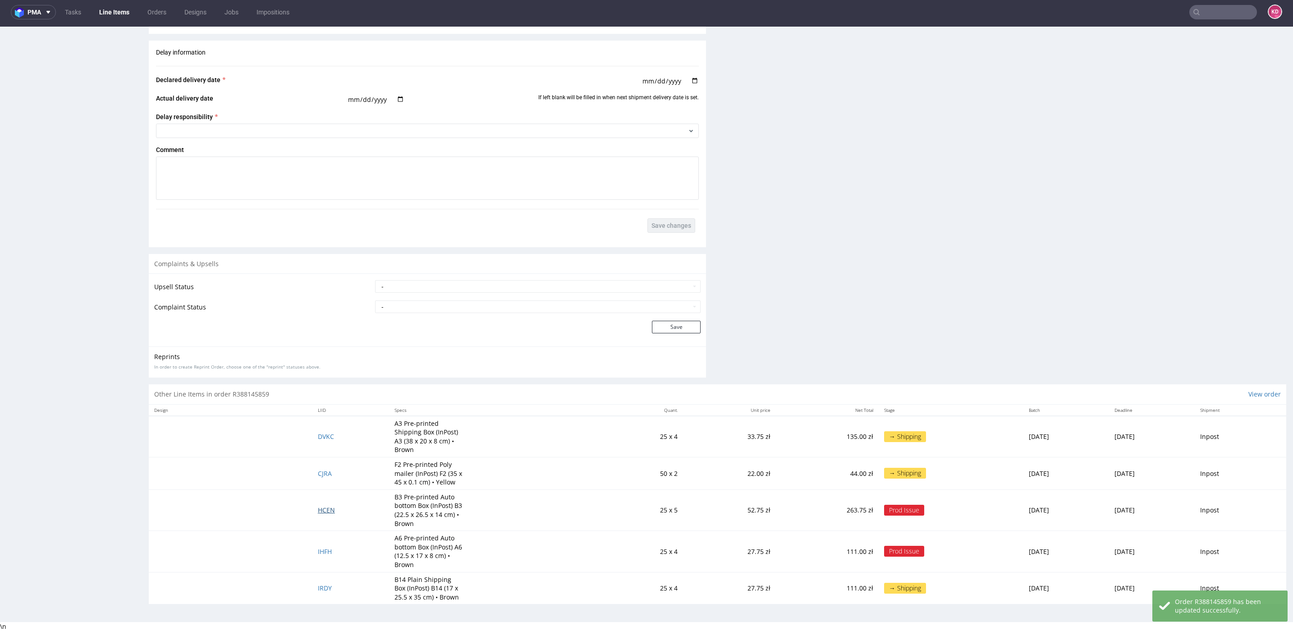
click at [320, 455] on td "HCEN" at bounding box center [350, 509] width 77 height 41
click at [318, 455] on span "HCEN" at bounding box center [326, 509] width 17 height 9
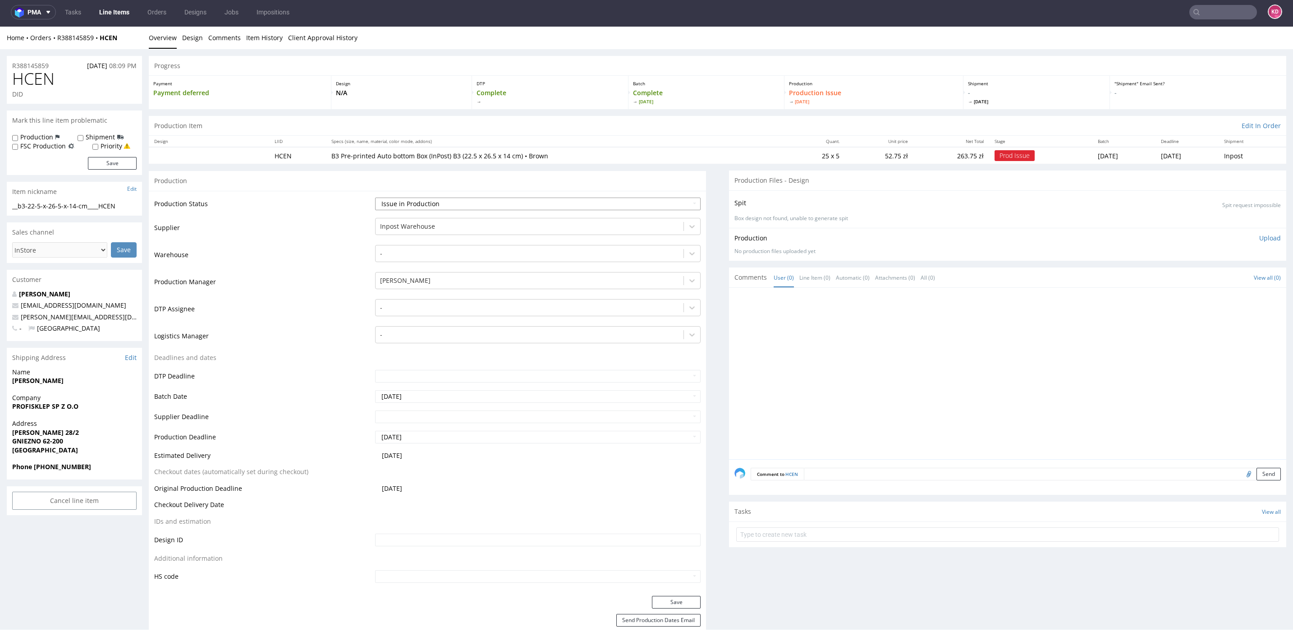
click at [514, 209] on select "Waiting for Artwork Waiting for Diecut Waiting for Mockup Waiting for DTP Waiti…" at bounding box center [538, 203] width 326 height 13
click at [676, 455] on button "Save" at bounding box center [676, 602] width 49 height 13
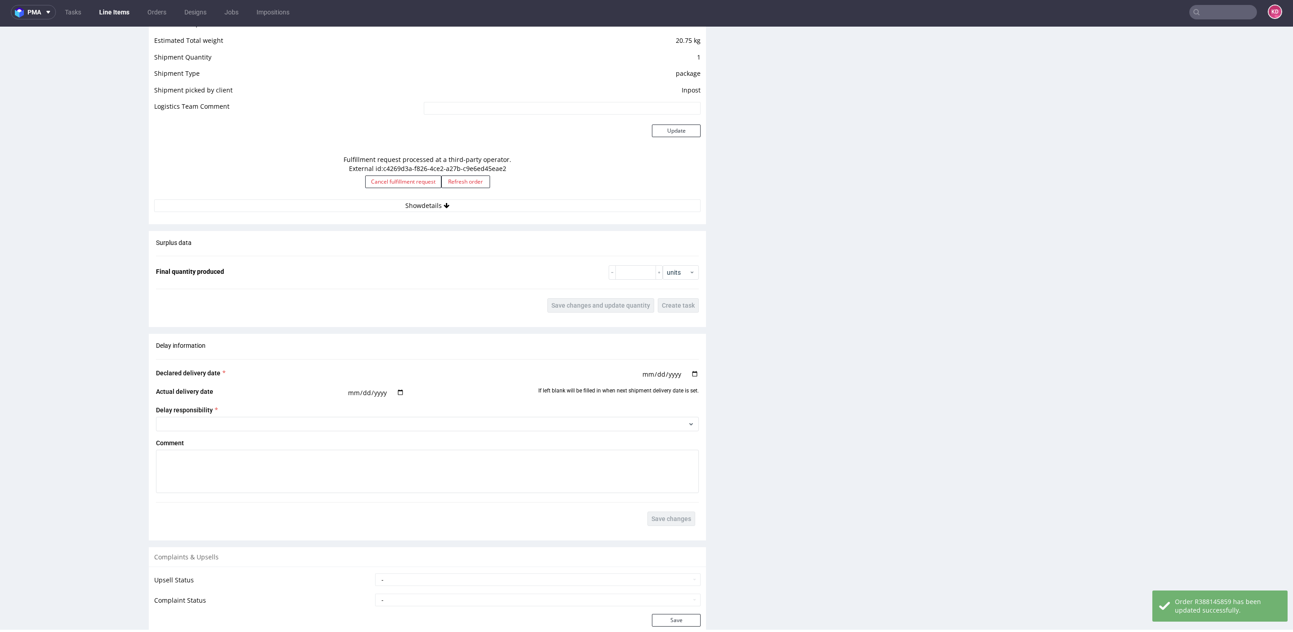
scroll to position [1120, 0]
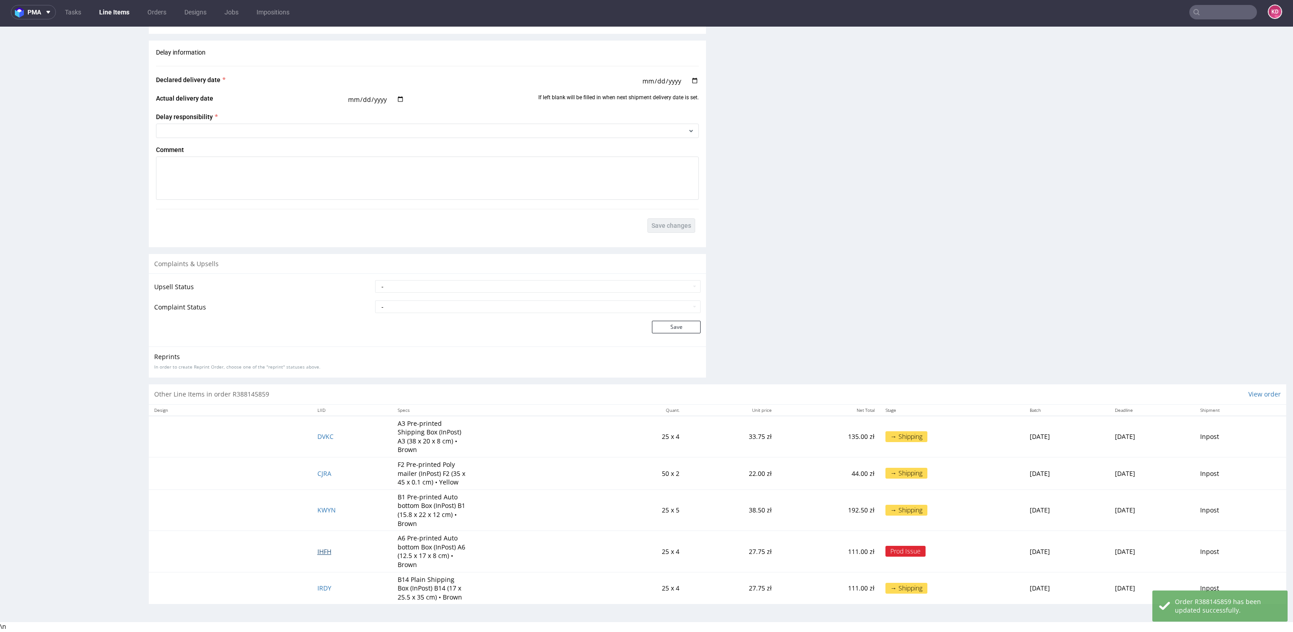
click at [317, 455] on span "IHFH" at bounding box center [324, 551] width 14 height 9
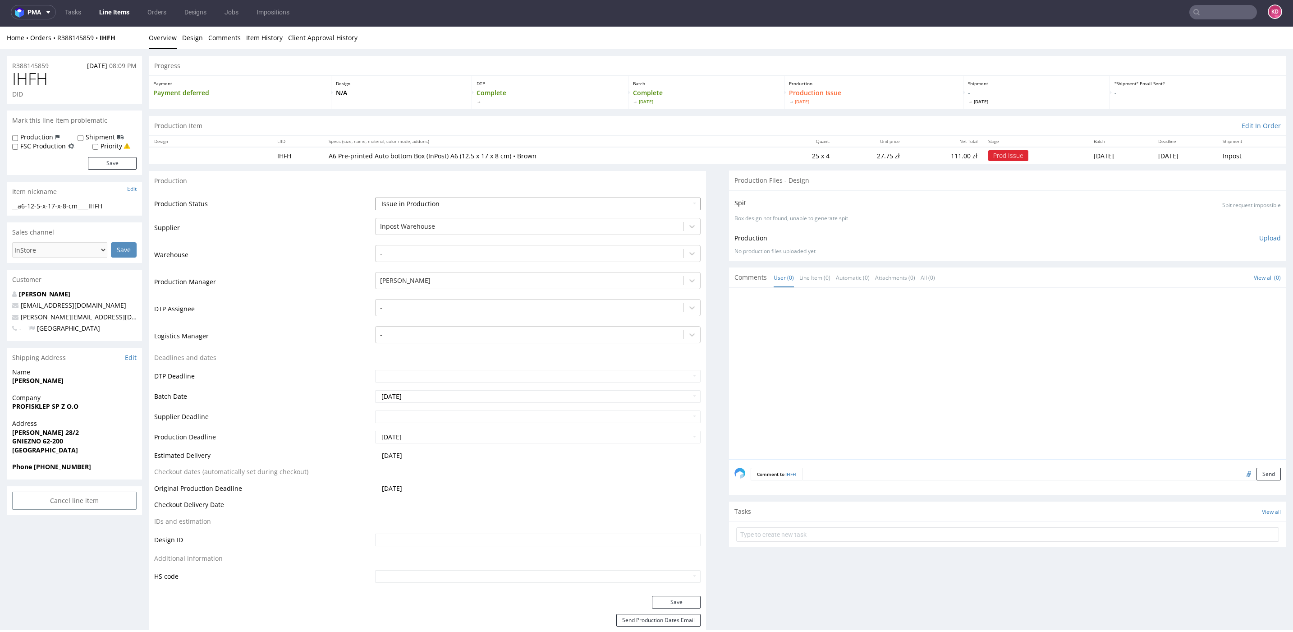
click at [518, 202] on select "Waiting for Artwork Waiting for Diecut Waiting for Mockup Waiting for DTP Waiti…" at bounding box center [538, 203] width 326 height 13
select select "sent_to_warehouse_fulfillment"
click at [681, 455] on button "Save" at bounding box center [676, 602] width 49 height 13
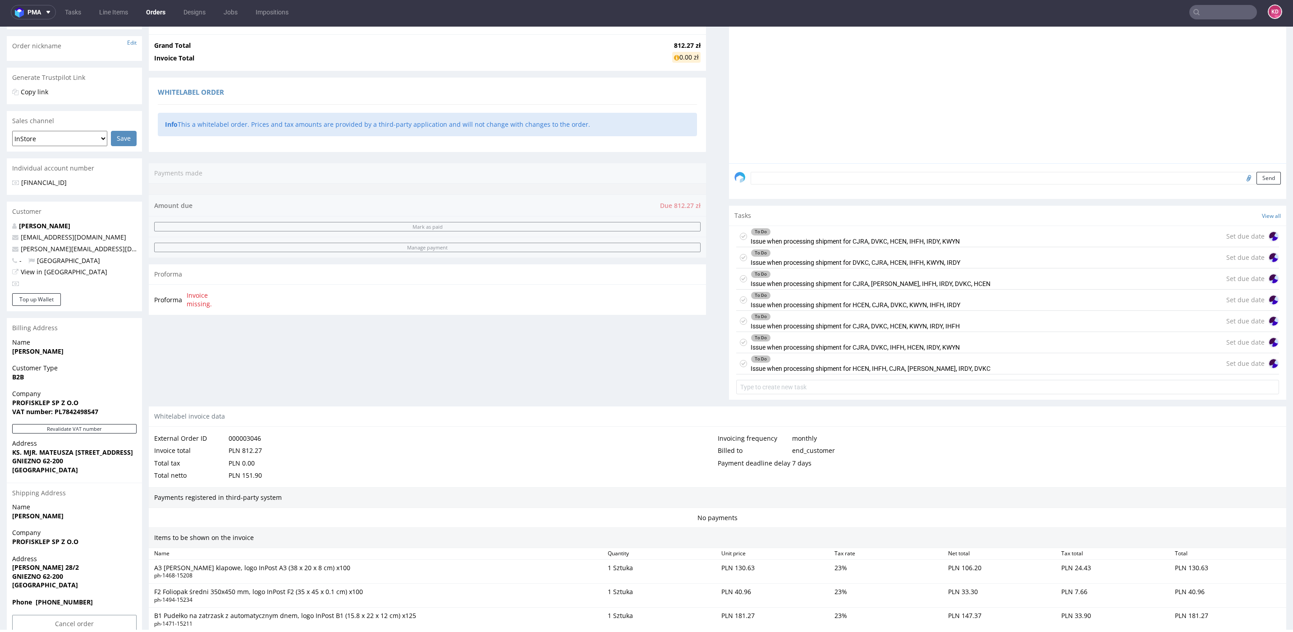
scroll to position [142, 0]
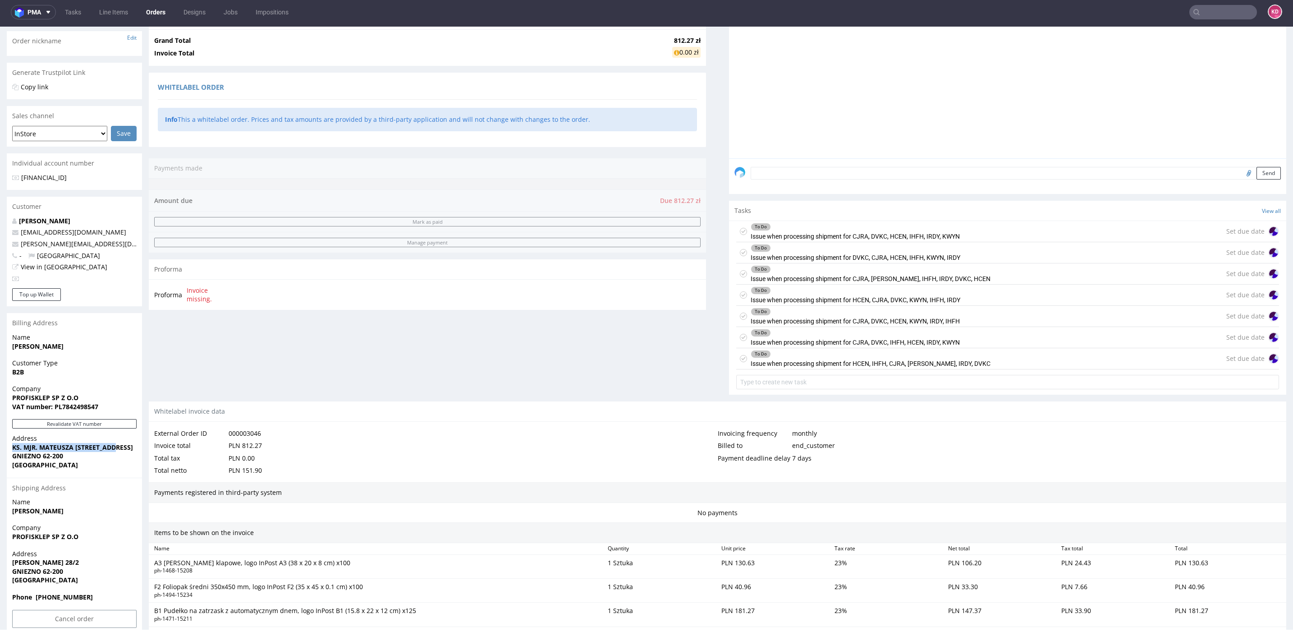
drag, startPoint x: 123, startPoint y: 446, endPoint x: 11, endPoint y: 448, distance: 111.4
click at [11, 448] on div "Address KS. MJR. MATEUSZA ZABŁOCKIEGO 28/2 GNIEZNO 62-200 Poland" at bounding box center [74, 455] width 135 height 43
copy strong "KS. MJR. MATEUSZA ZABŁOCKIEGO"
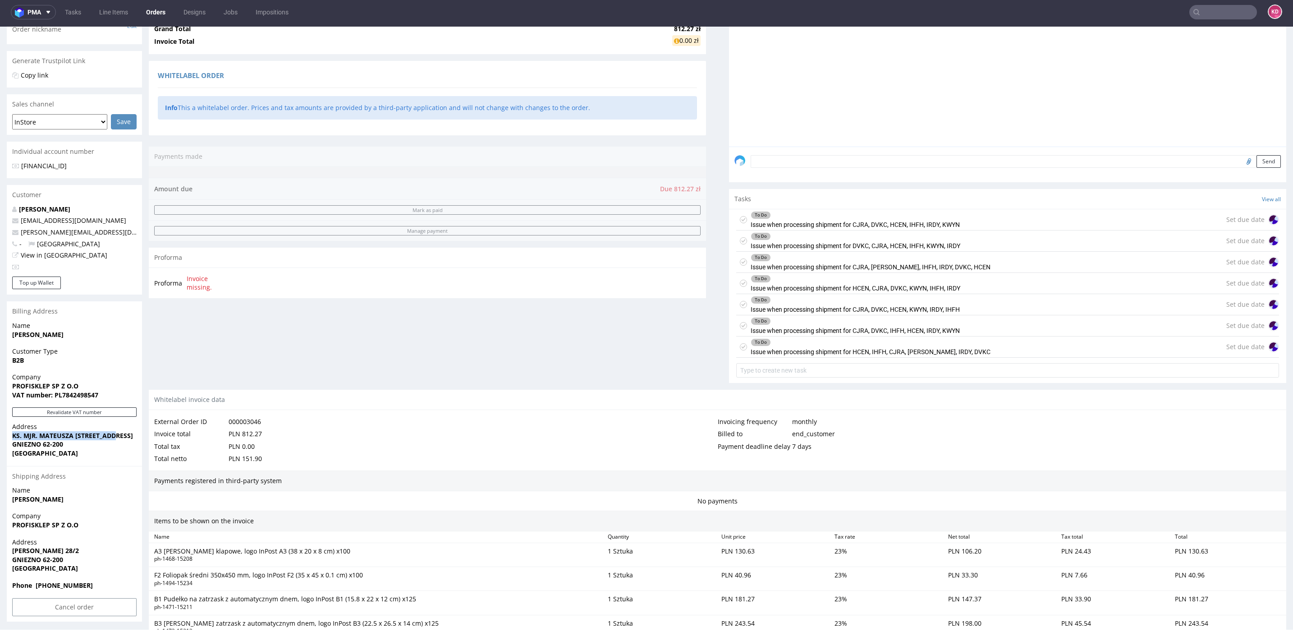
scroll to position [146, 0]
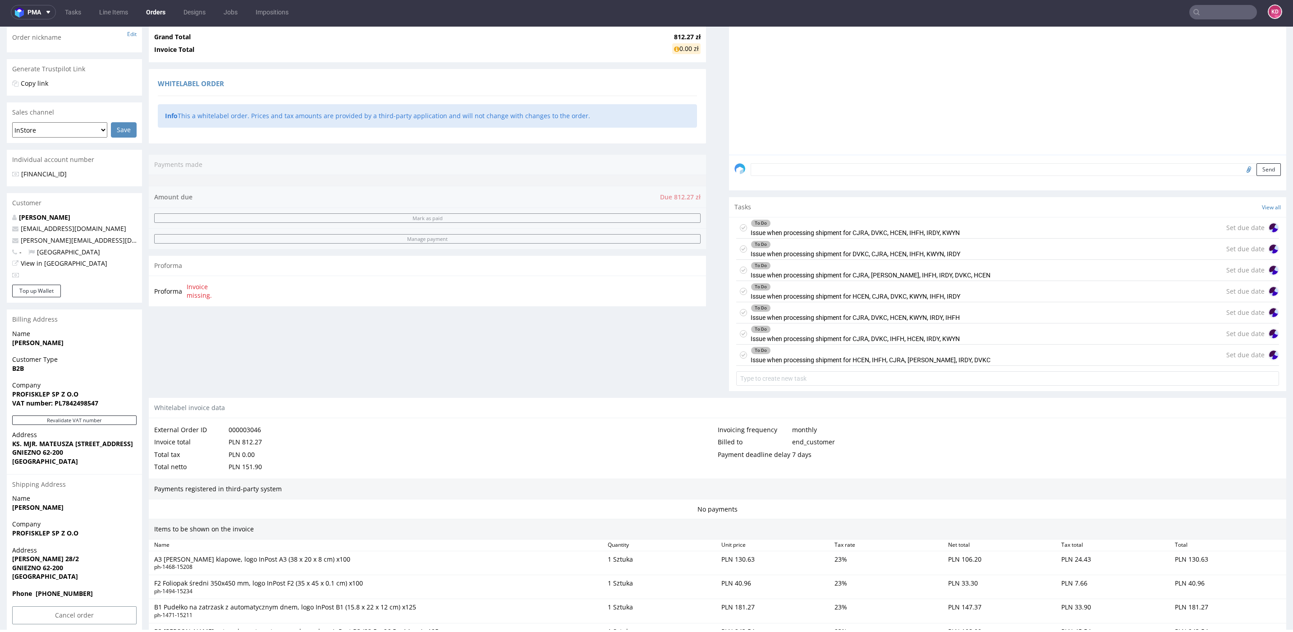
click at [741, 227] on use at bounding box center [743, 227] width 4 height 3
click at [740, 245] on icon at bounding box center [743, 248] width 7 height 7
click at [741, 268] on use at bounding box center [743, 269] width 4 height 3
click at [740, 291] on icon at bounding box center [743, 291] width 7 height 7
click at [741, 311] on use at bounding box center [743, 312] width 4 height 3
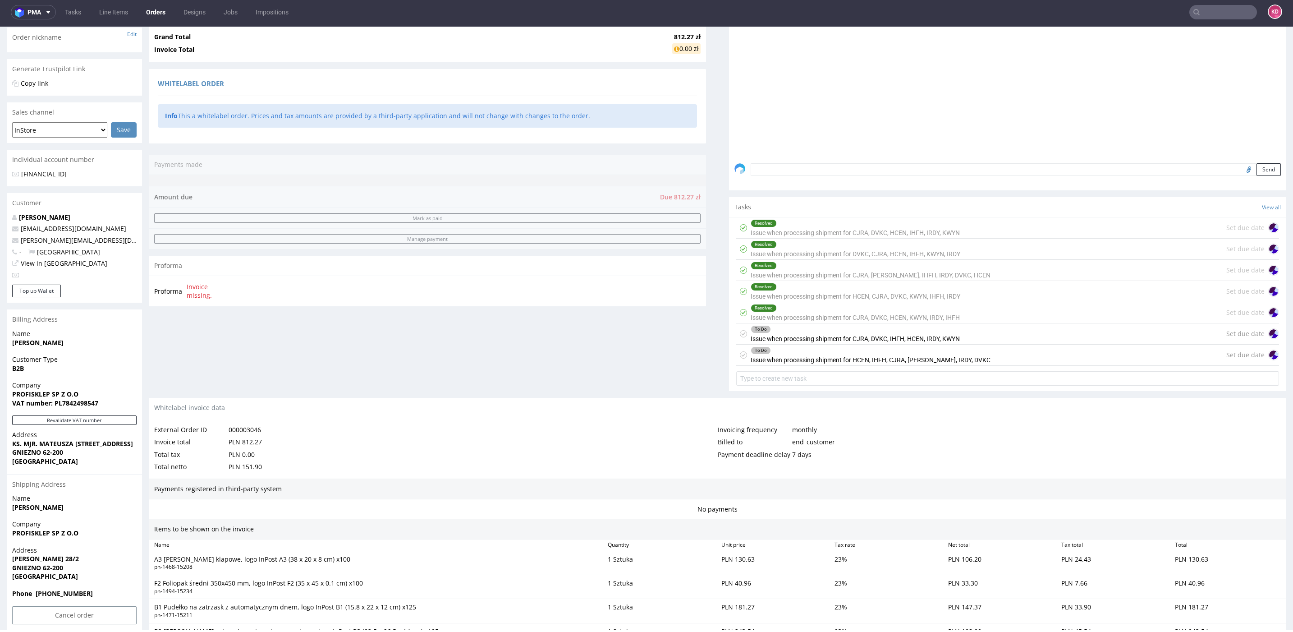
click at [740, 331] on icon at bounding box center [743, 333] width 7 height 7
click at [739, 357] on div "To Do Issue when processing shipment for HCEN, IHFH, CJRA, KWYN, IRDY, DVKC" at bounding box center [863, 354] width 254 height 21
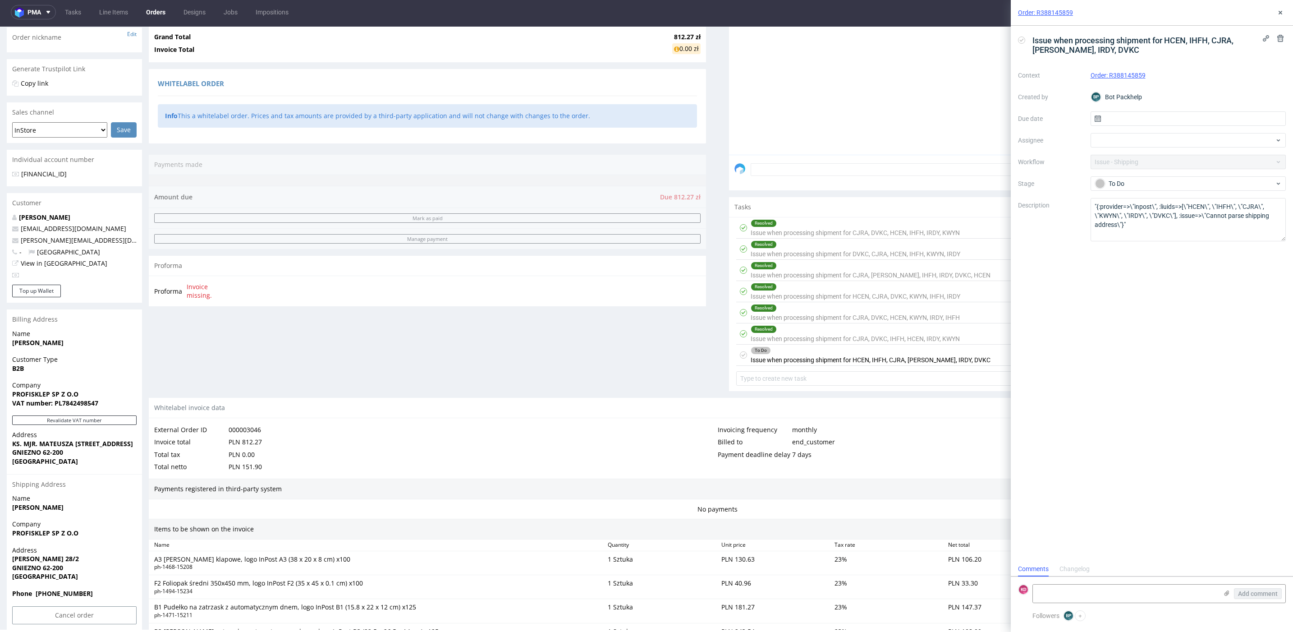
scroll to position [7, 0]
click at [740, 353] on icon at bounding box center [743, 354] width 7 height 7
click at [960, 10] on button at bounding box center [1280, 12] width 11 height 11
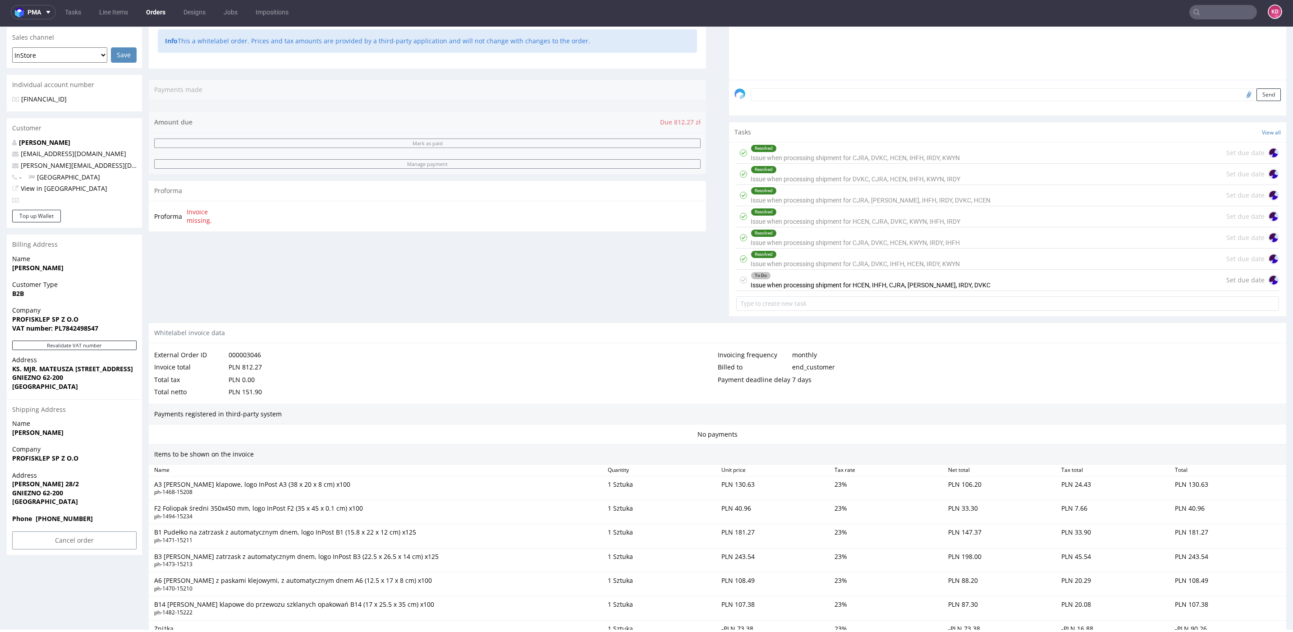
scroll to position [139, 0]
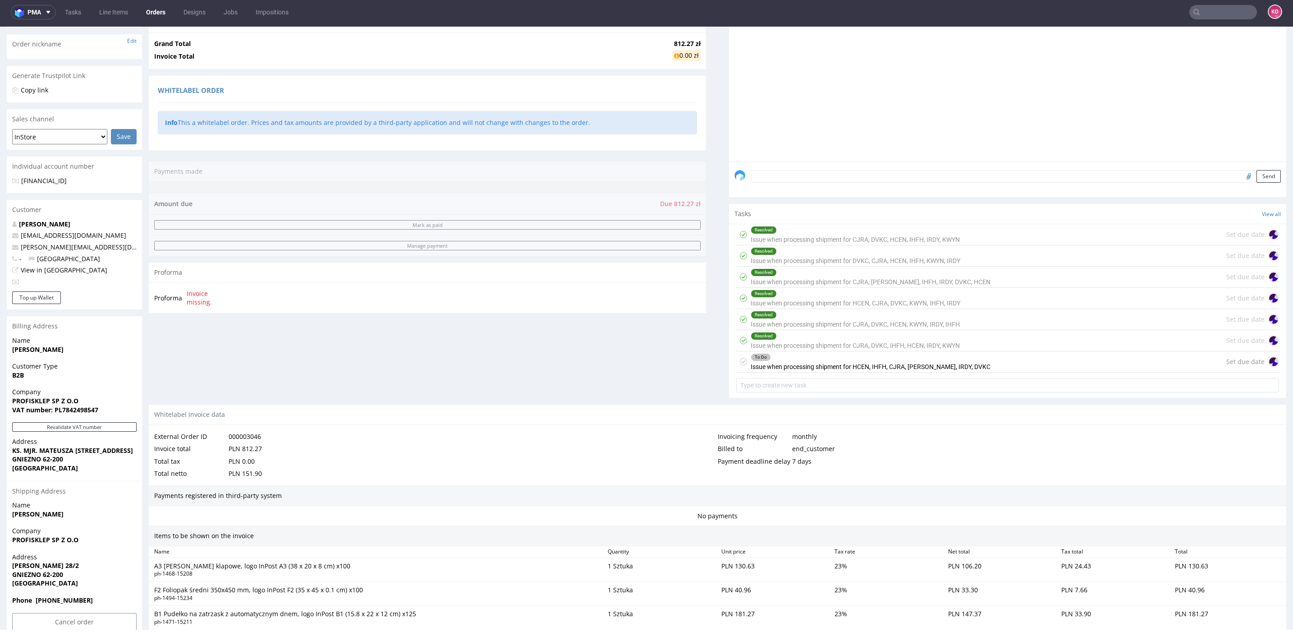
click at [740, 362] on icon at bounding box center [743, 361] width 7 height 7
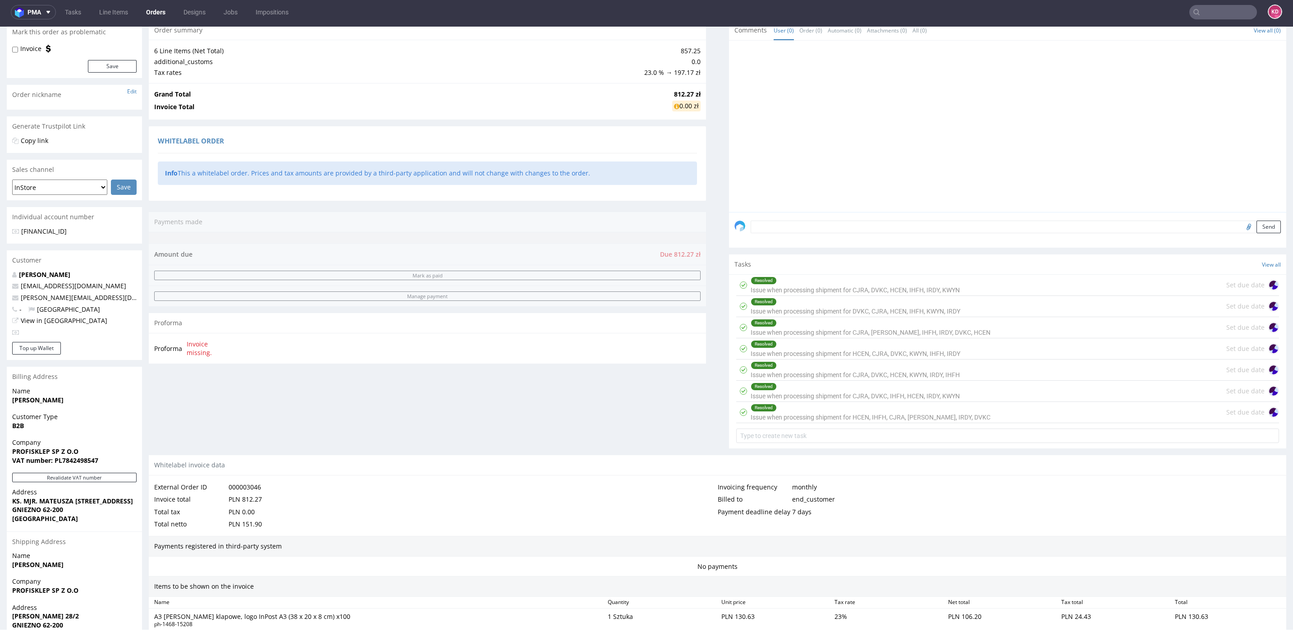
scroll to position [484, 0]
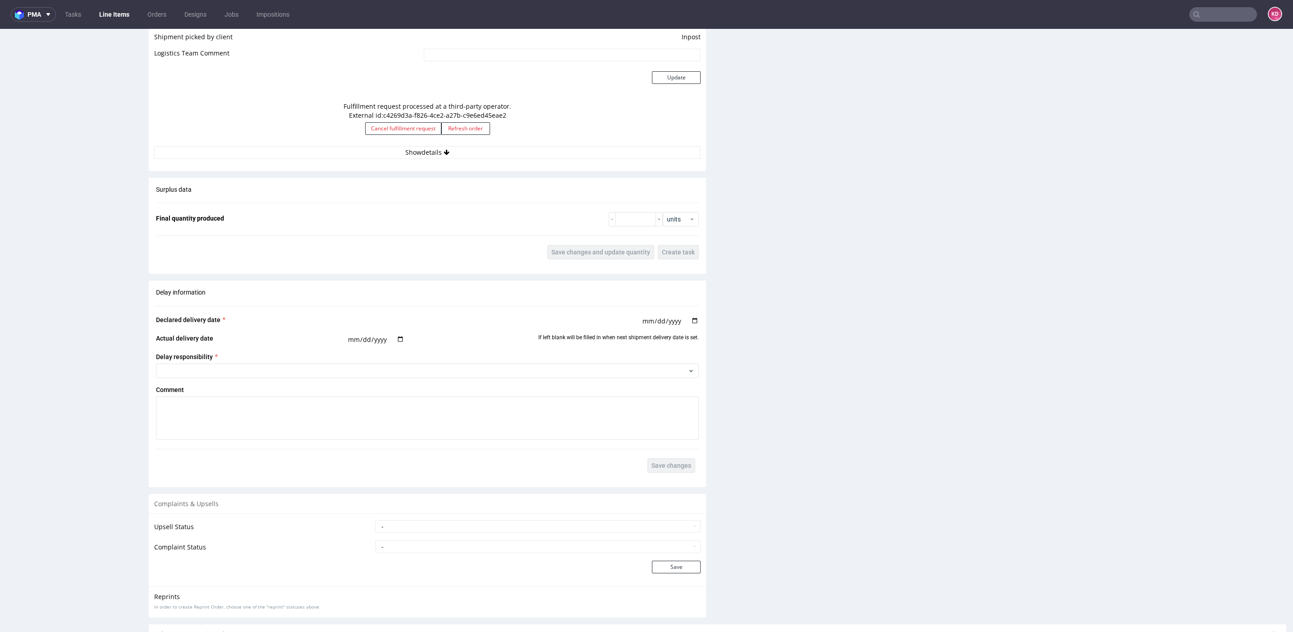
scroll to position [1111, 0]
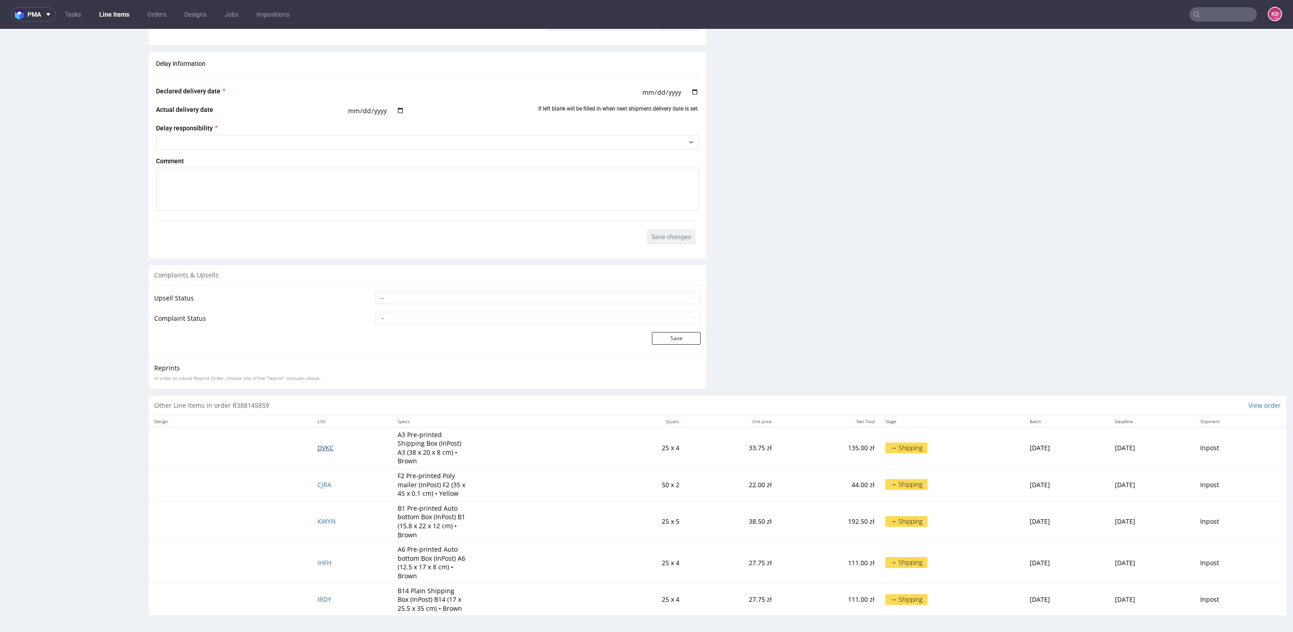
click at [317, 449] on span "DVKC" at bounding box center [325, 447] width 16 height 9
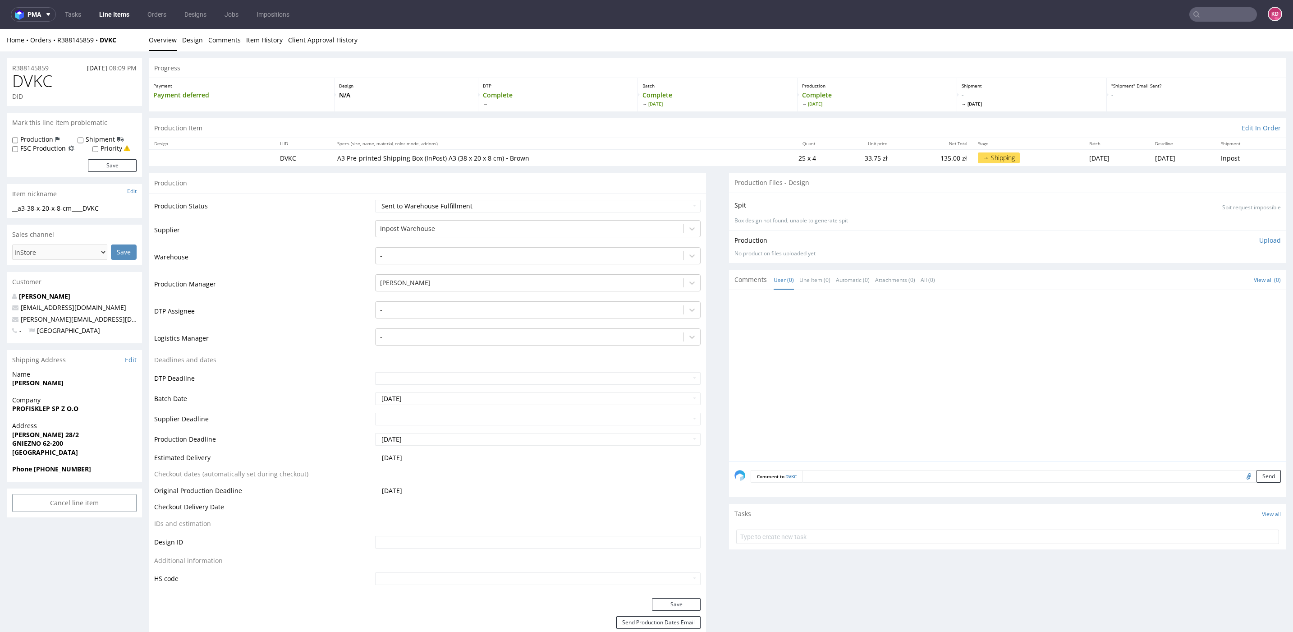
click at [36, 73] on span "DVKC" at bounding box center [32, 81] width 40 height 18
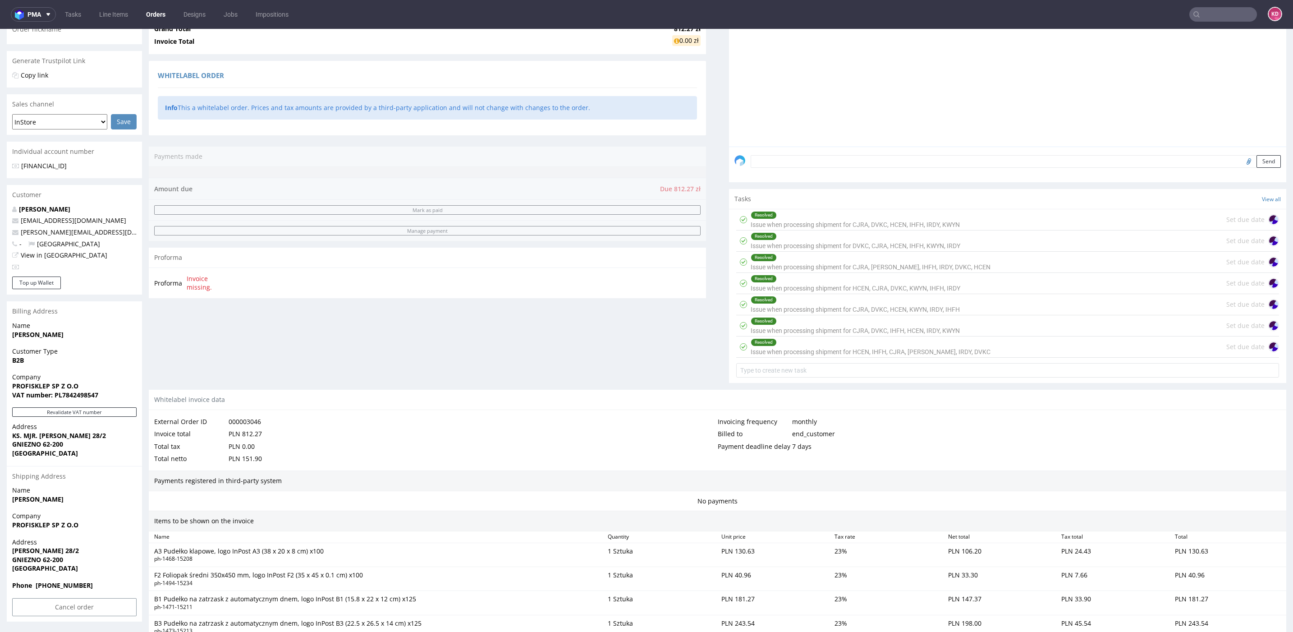
scroll to position [484, 0]
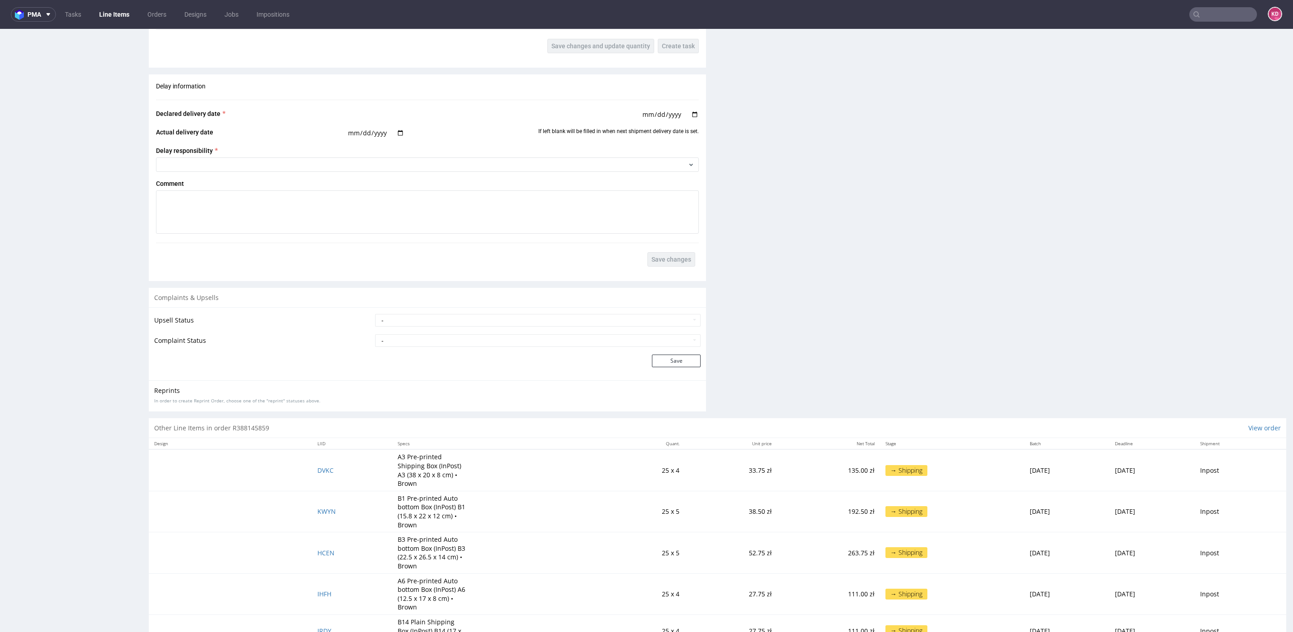
scroll to position [1086, 0]
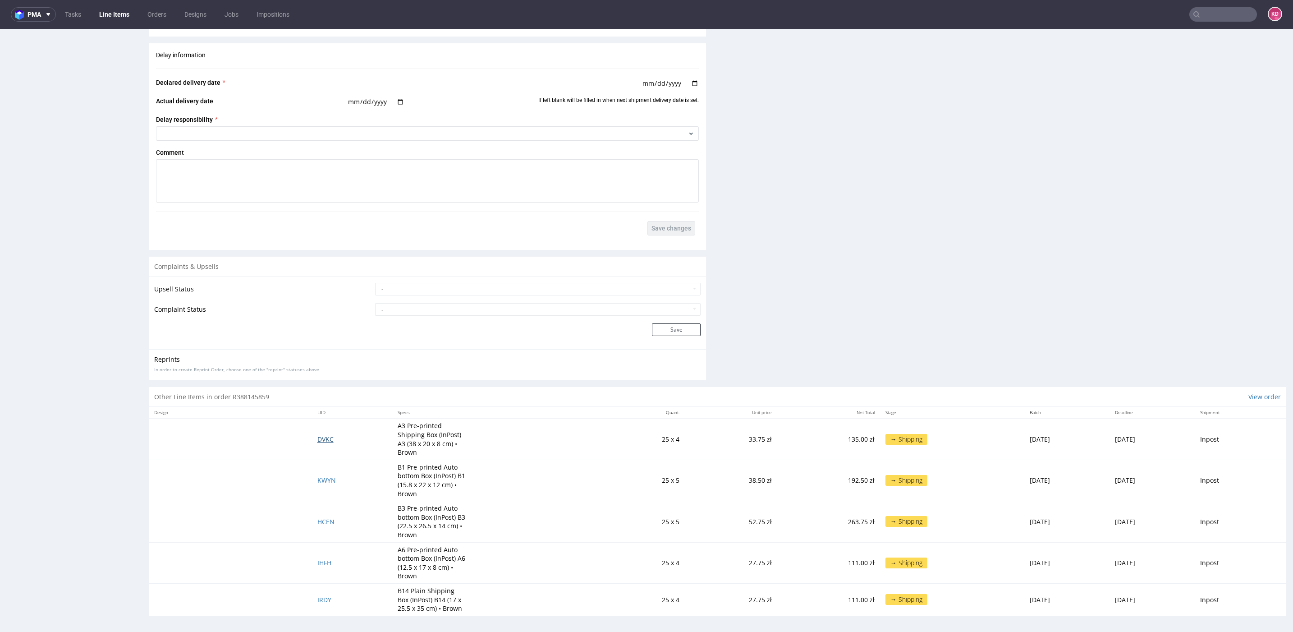
click at [317, 441] on span "DVKC" at bounding box center [325, 439] width 16 height 9
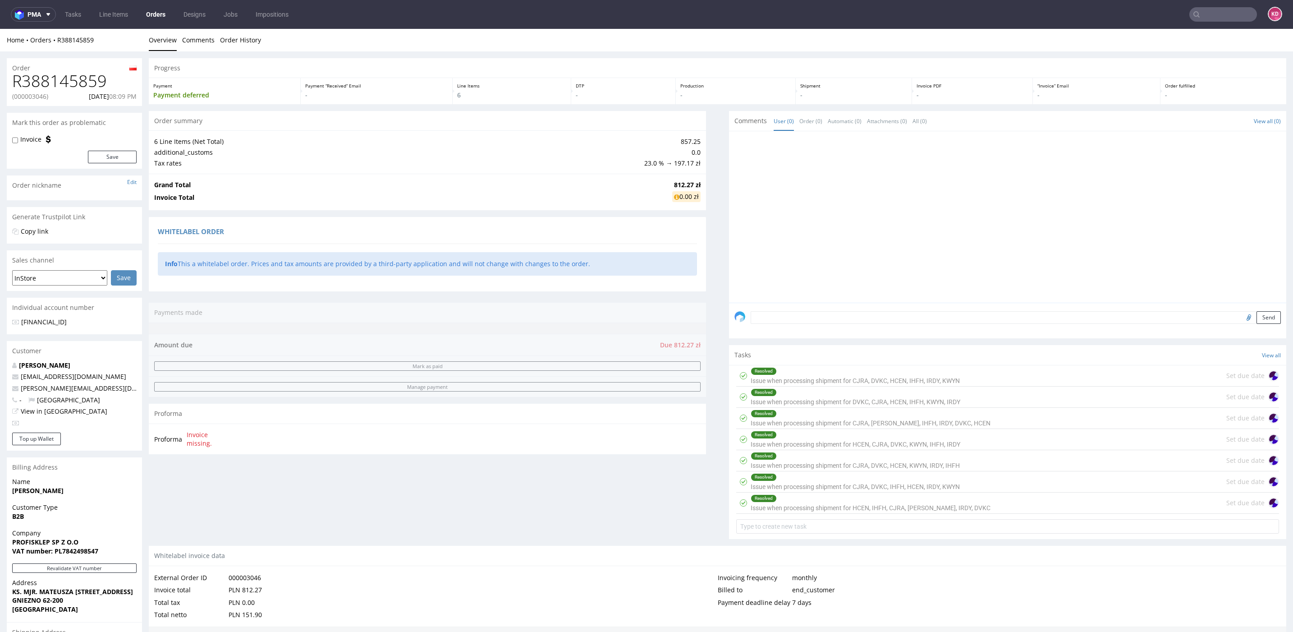
click at [113, 81] on h1 "R388145859" at bounding box center [74, 81] width 124 height 18
drag, startPoint x: 113, startPoint y: 81, endPoint x: 101, endPoint y: 81, distance: 11.7
click at [110, 81] on h1 "R388145859" at bounding box center [74, 81] width 124 height 18
click at [101, 81] on h1 "R388145859" at bounding box center [74, 81] width 124 height 18
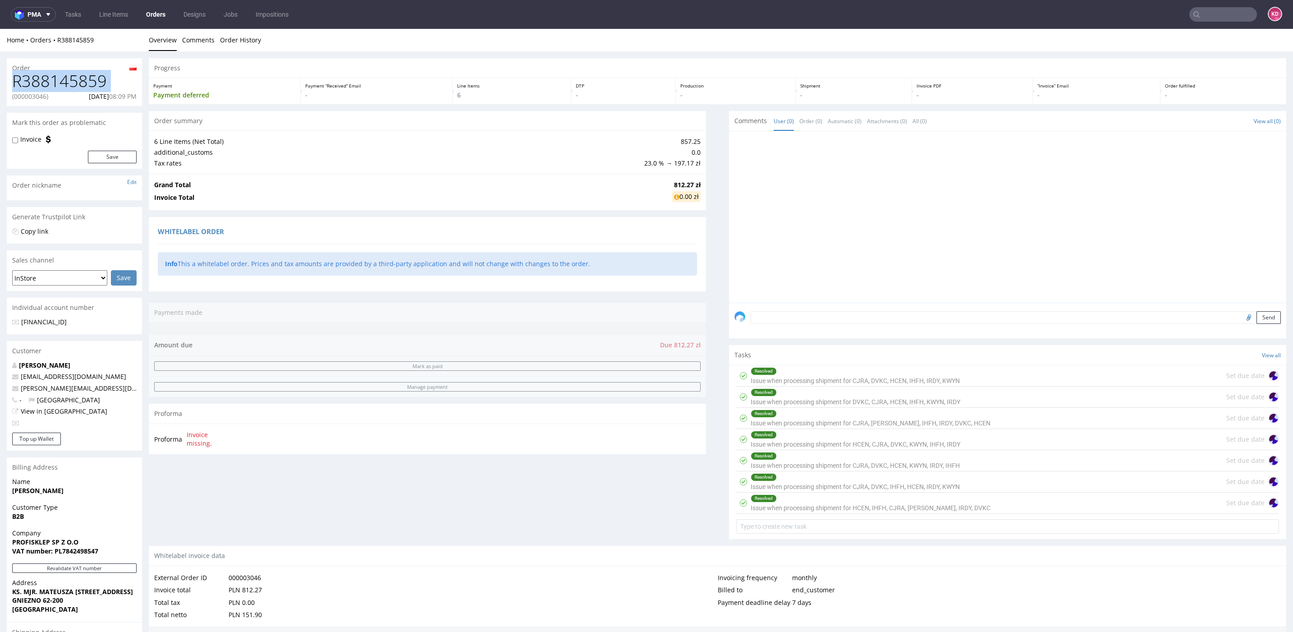
click at [101, 81] on h1 "R388145859" at bounding box center [74, 81] width 124 height 18
copy h1 "R388145859"
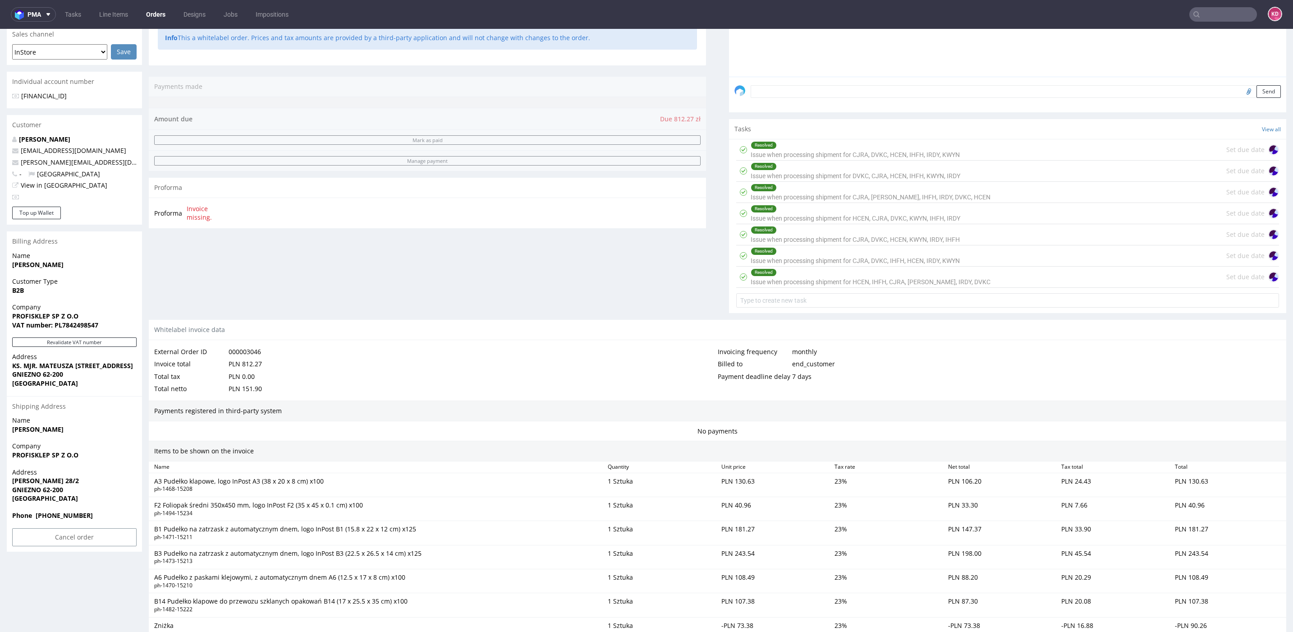
scroll to position [484, 0]
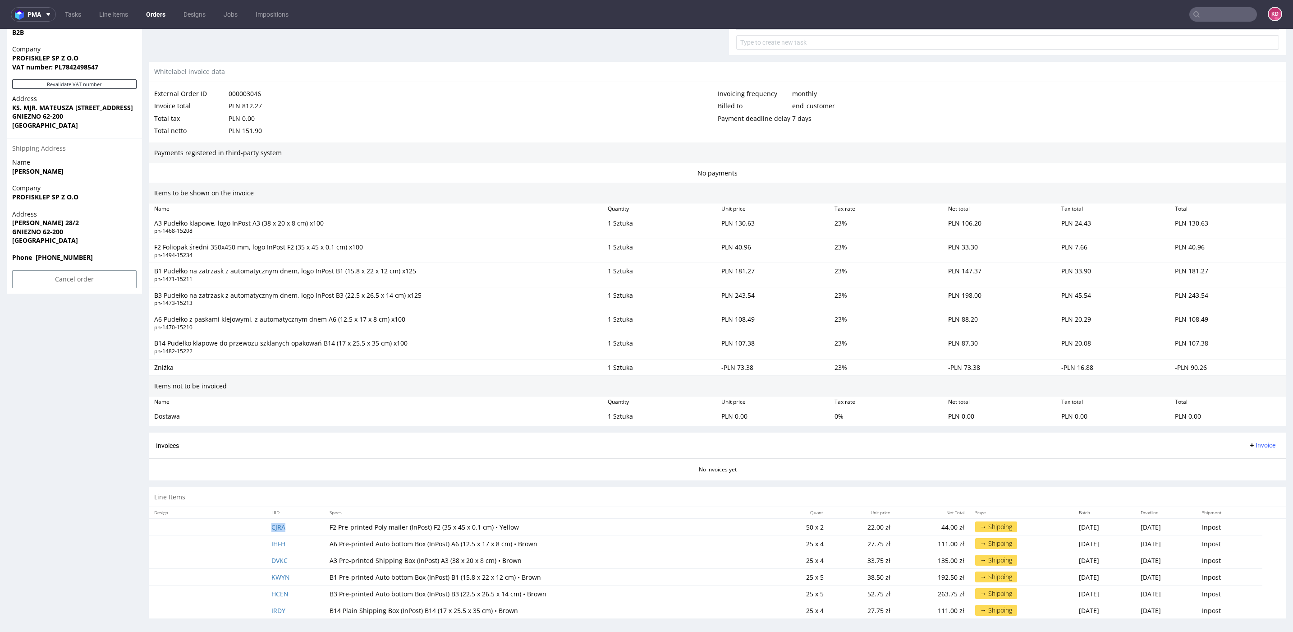
click at [294, 522] on td "CJRA" at bounding box center [295, 526] width 58 height 17
copy link "CJRA"
click at [289, 554] on td "DVKC" at bounding box center [295, 560] width 58 height 17
copy link "DVKC"
click at [286, 592] on td "HCEN" at bounding box center [295, 593] width 58 height 17
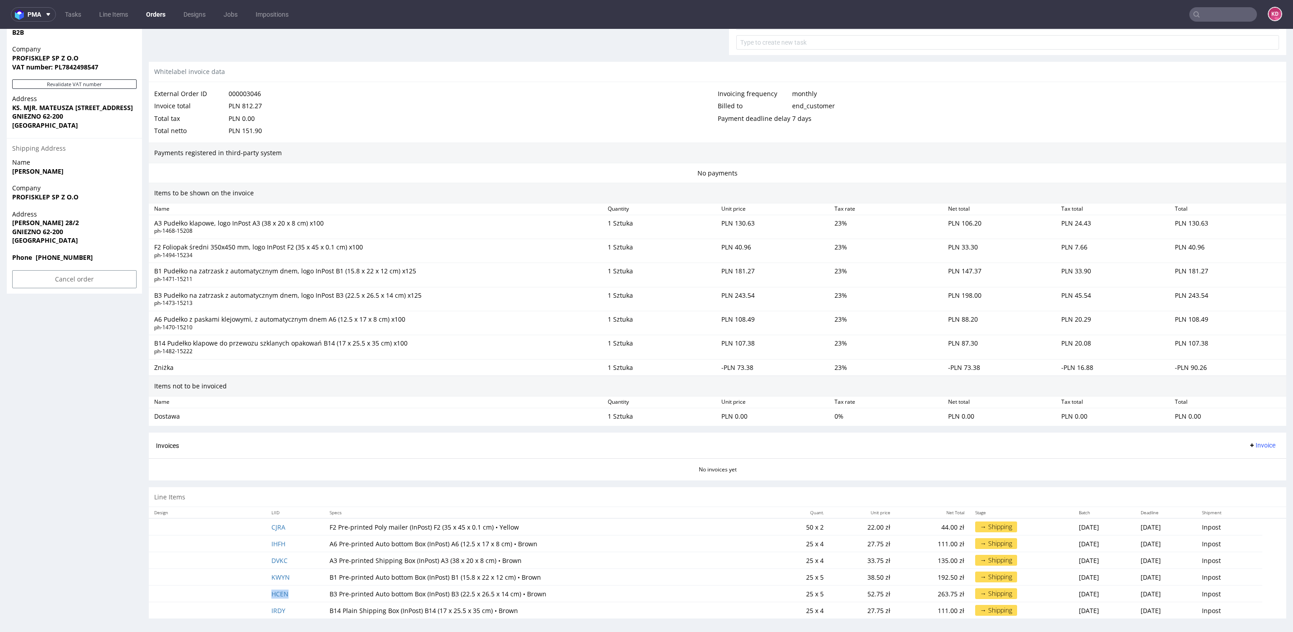
copy link "HCEN"
click at [288, 542] on td "IHFH" at bounding box center [295, 543] width 58 height 17
copy link "IHFH"
click at [293, 602] on td "IRDY" at bounding box center [295, 610] width 58 height 17
copy link "IRDY"
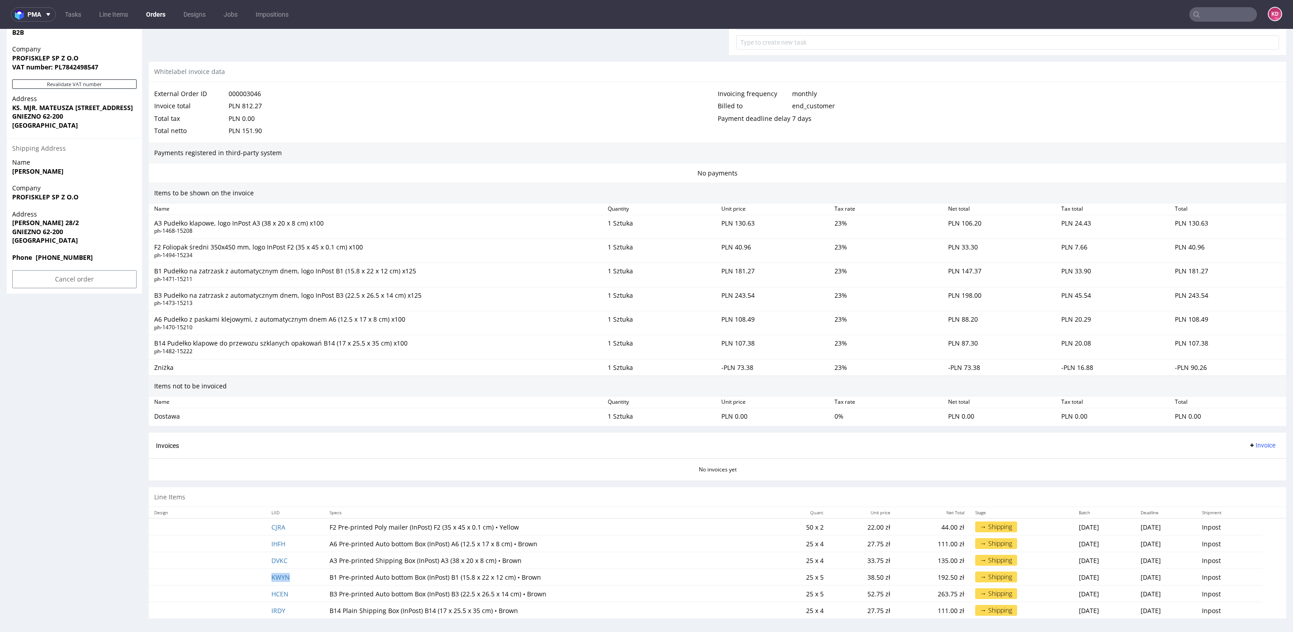
click at [294, 574] on td "KWYN" at bounding box center [295, 577] width 58 height 17
copy link "KWYN"
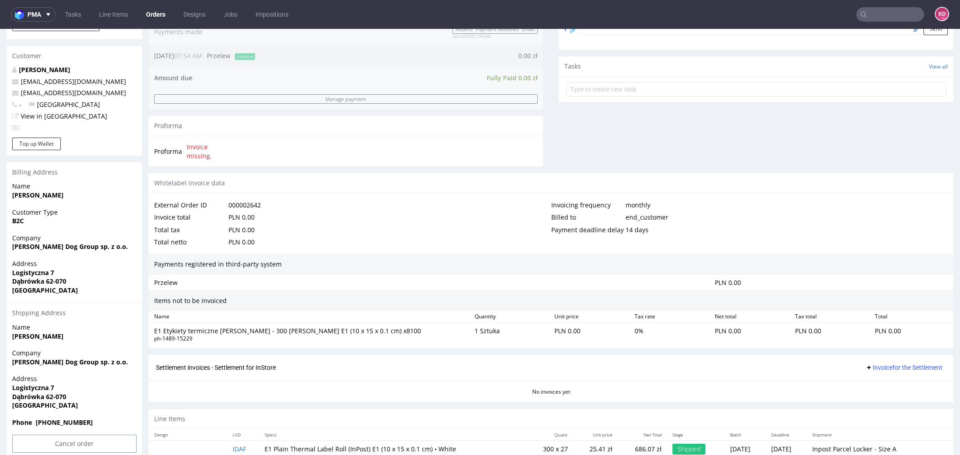
scroll to position [3, 0]
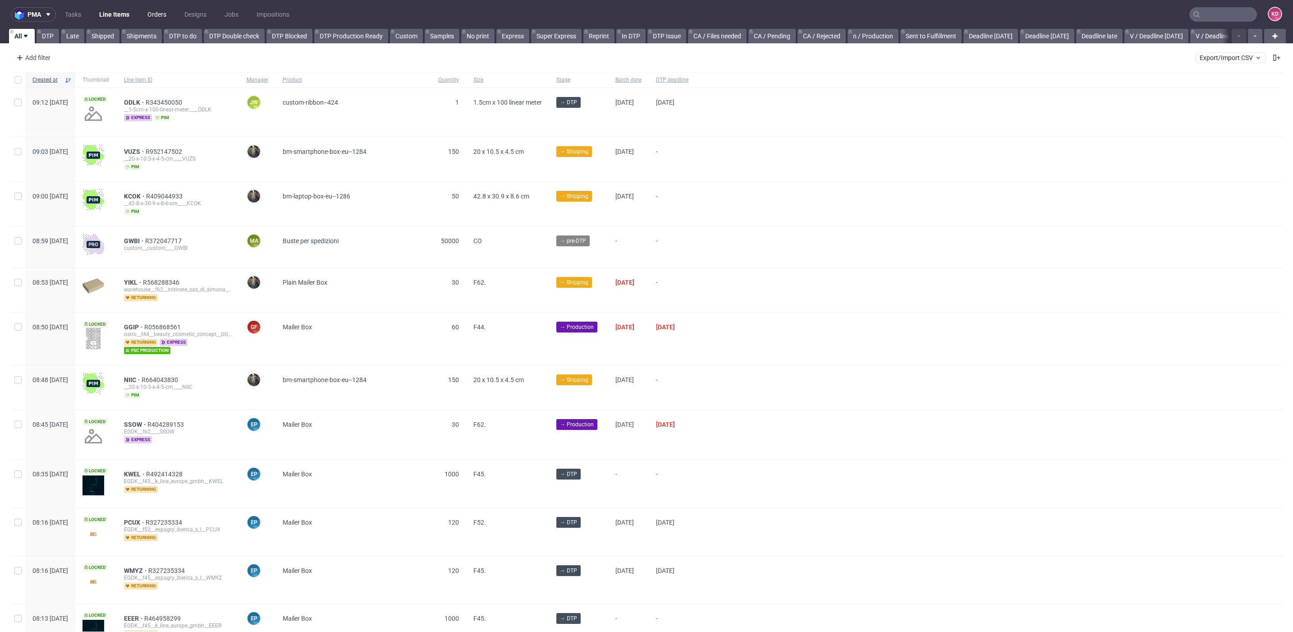
click at [161, 13] on link "Orders" at bounding box center [157, 14] width 30 height 14
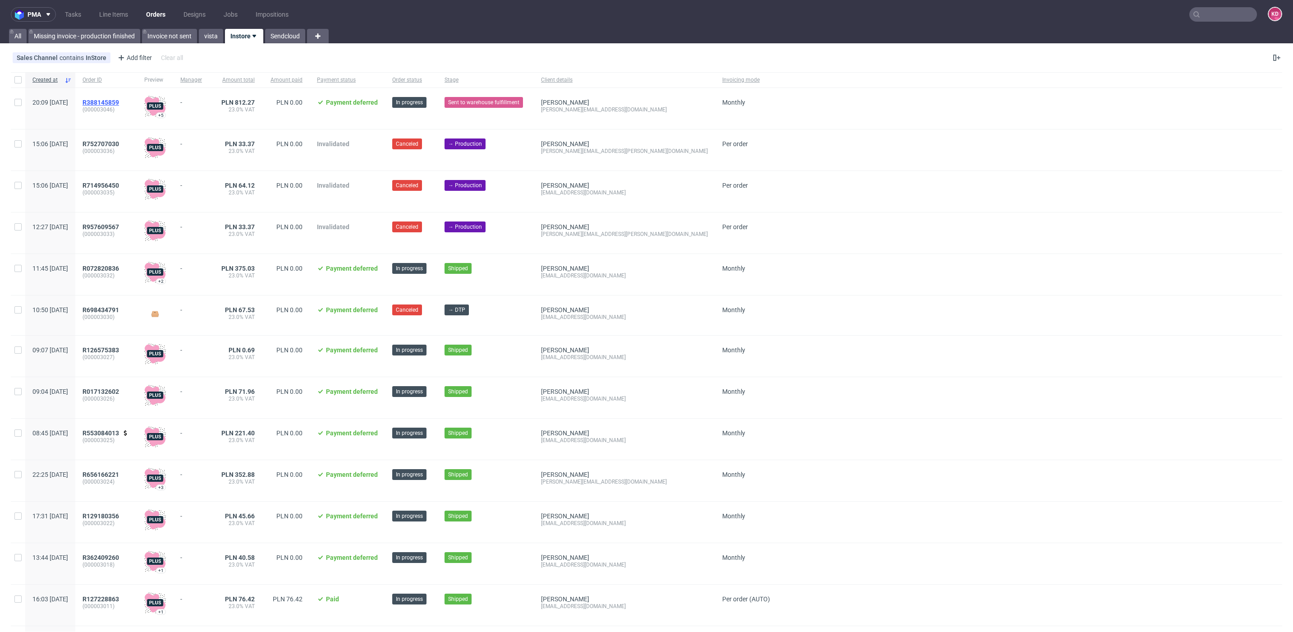
click at [119, 102] on span "R388145859" at bounding box center [101, 102] width 37 height 7
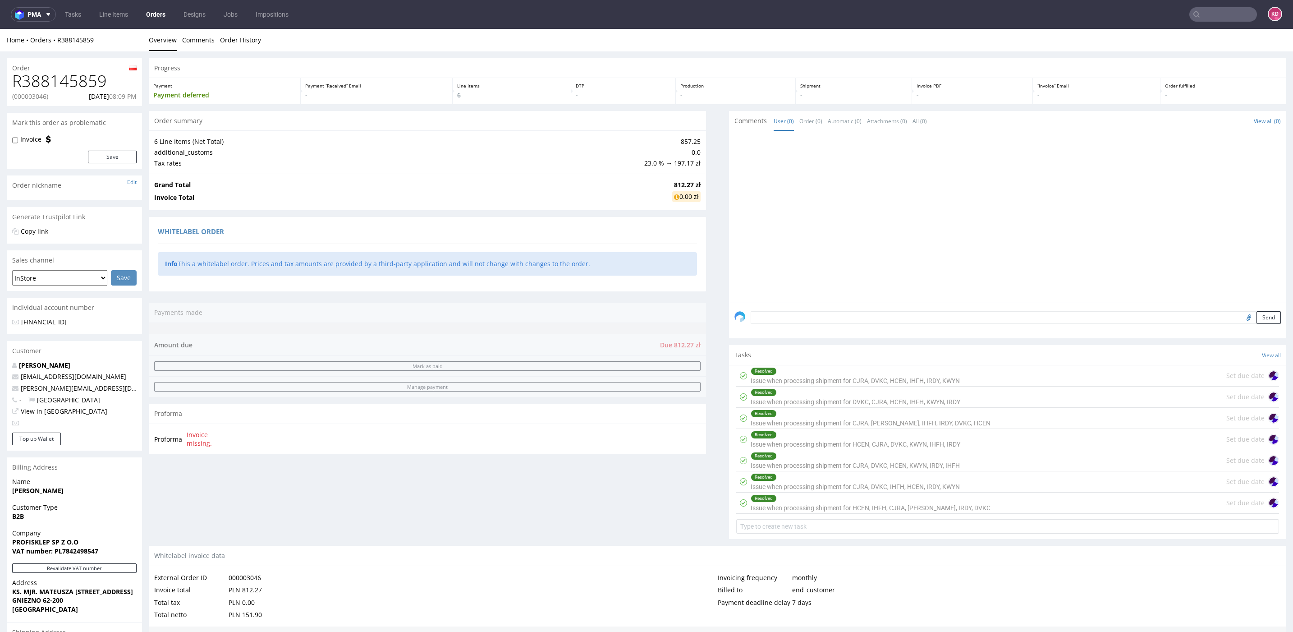
click at [33, 96] on p "(000003046)" at bounding box center [30, 96] width 36 height 9
copy p "000003046"
